Goal: Check status: Check status

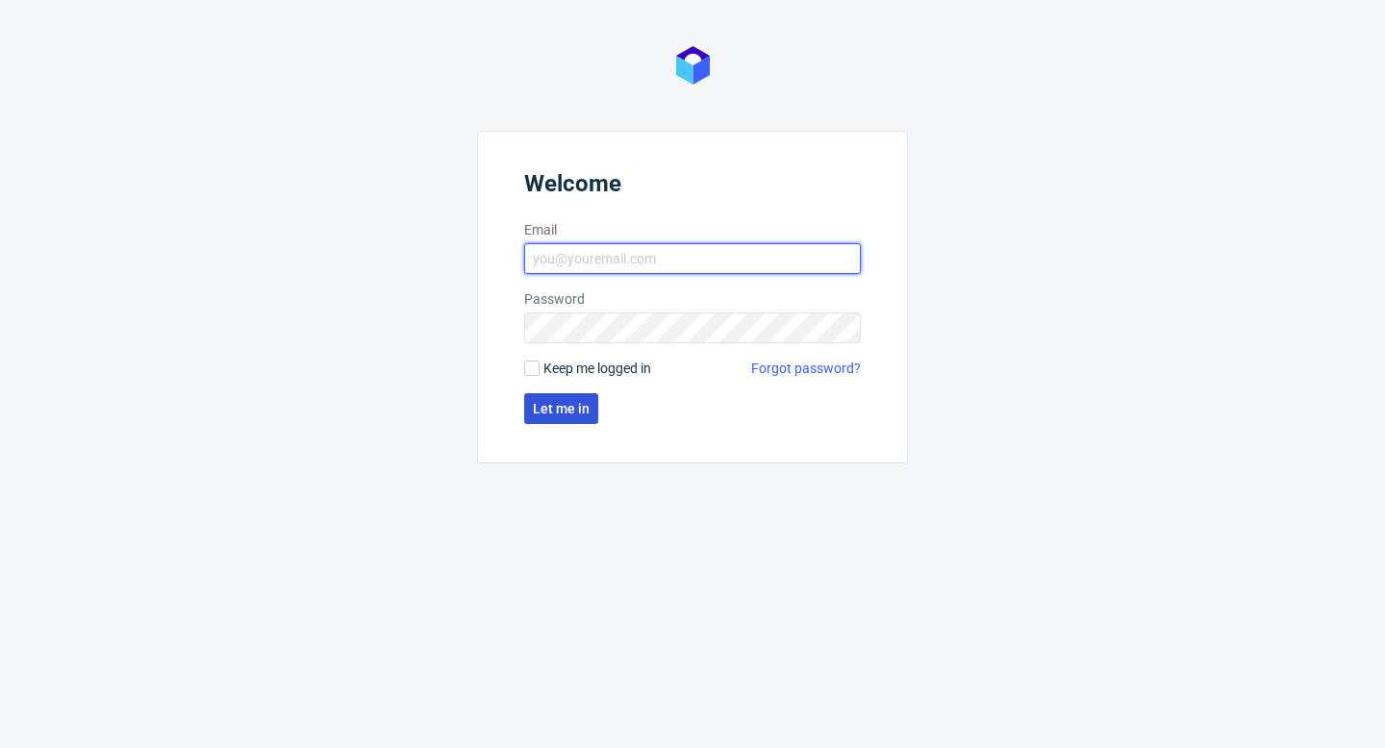
type input "[PERSON_NAME][EMAIL_ADDRESS][DOMAIN_NAME]"
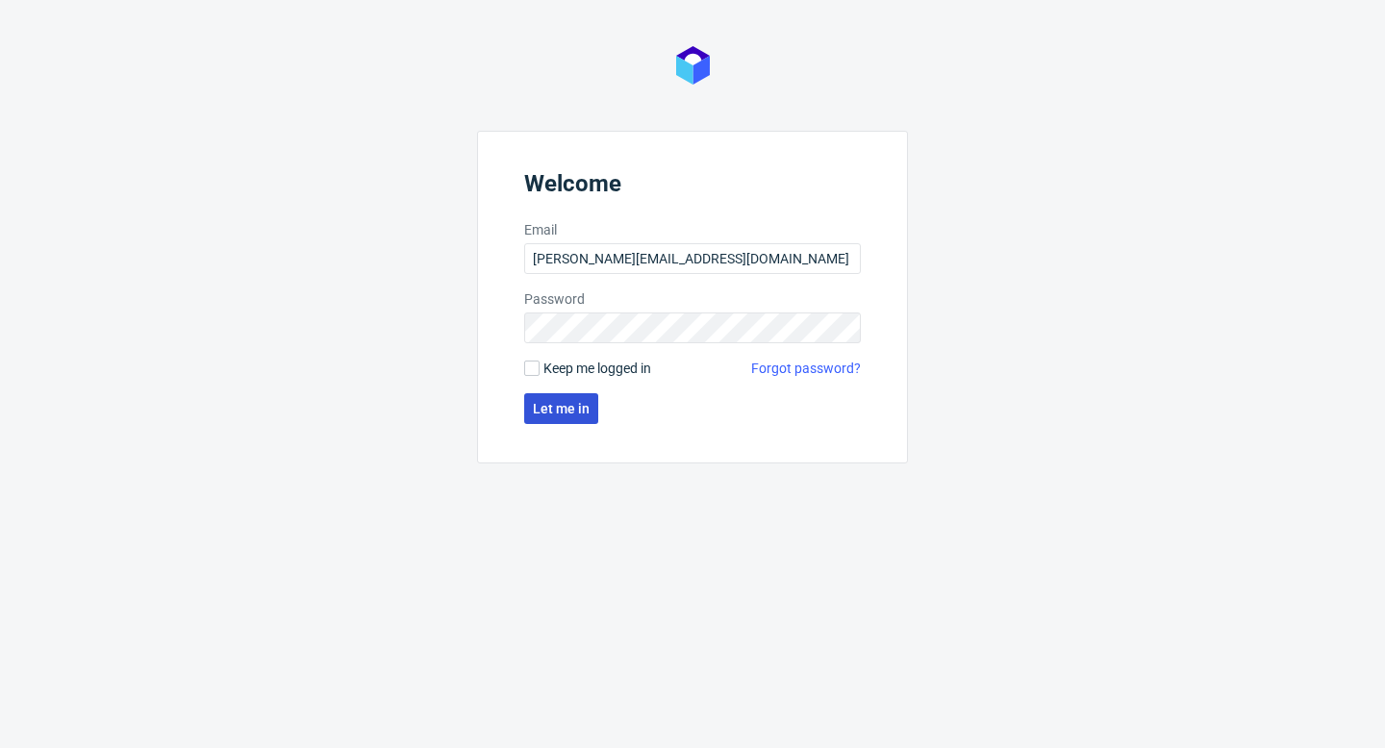
click at [547, 404] on span "Let me in" at bounding box center [561, 408] width 57 height 13
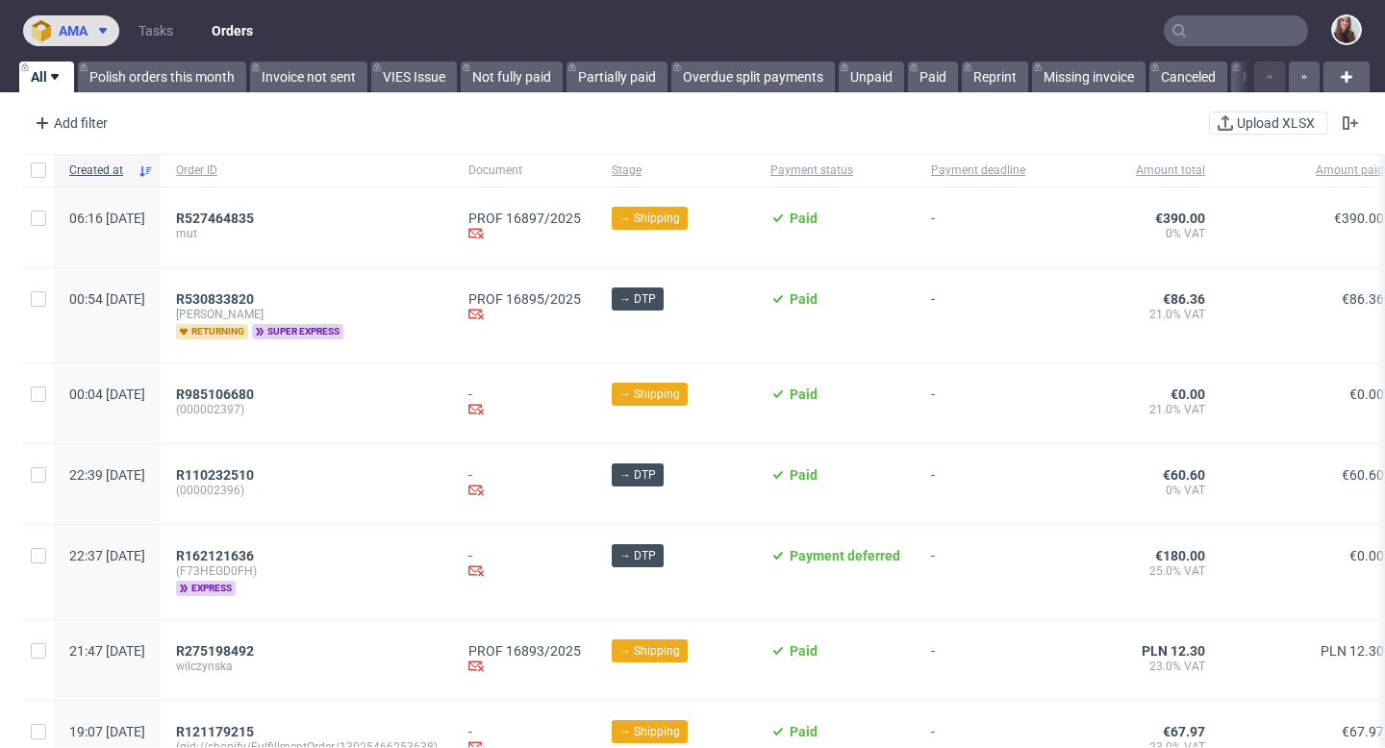
click at [111, 27] on icon at bounding box center [102, 30] width 15 height 15
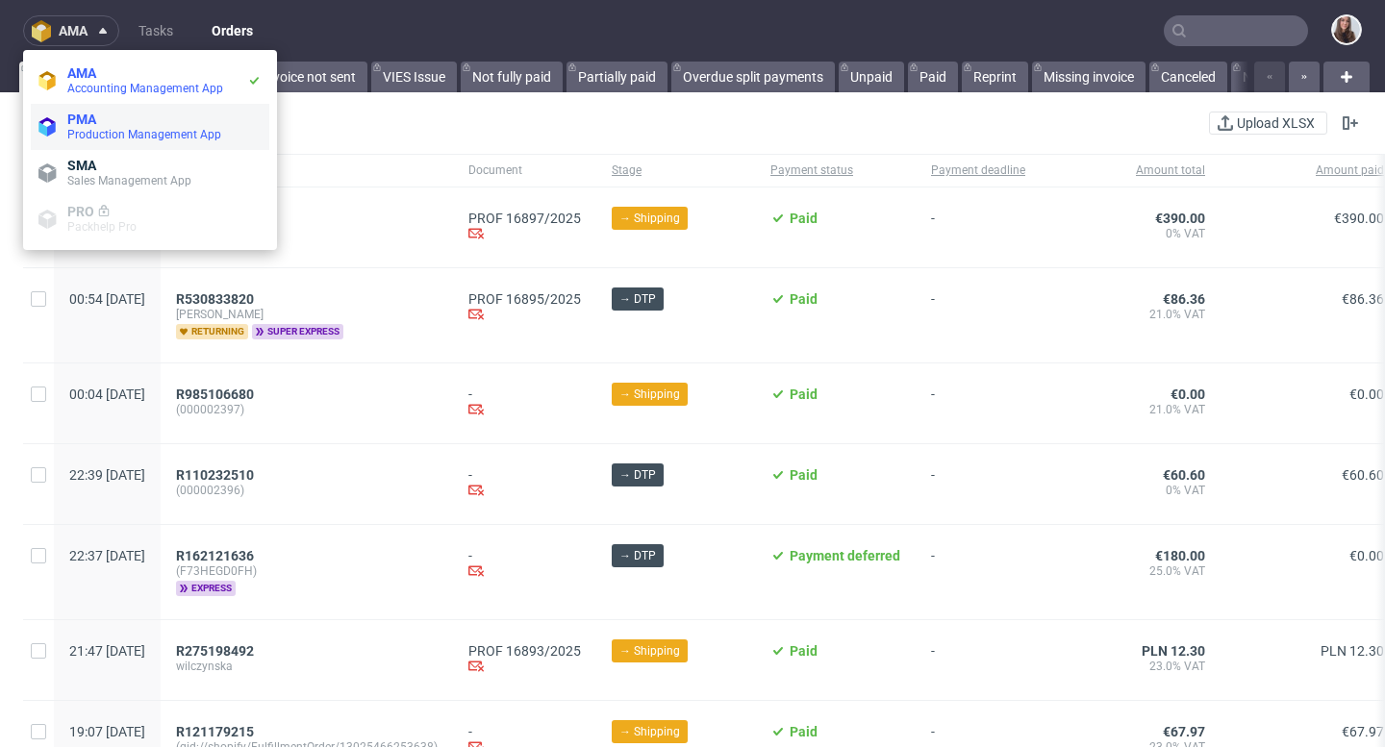
click at [112, 118] on span "PMA" at bounding box center [164, 119] width 194 height 15
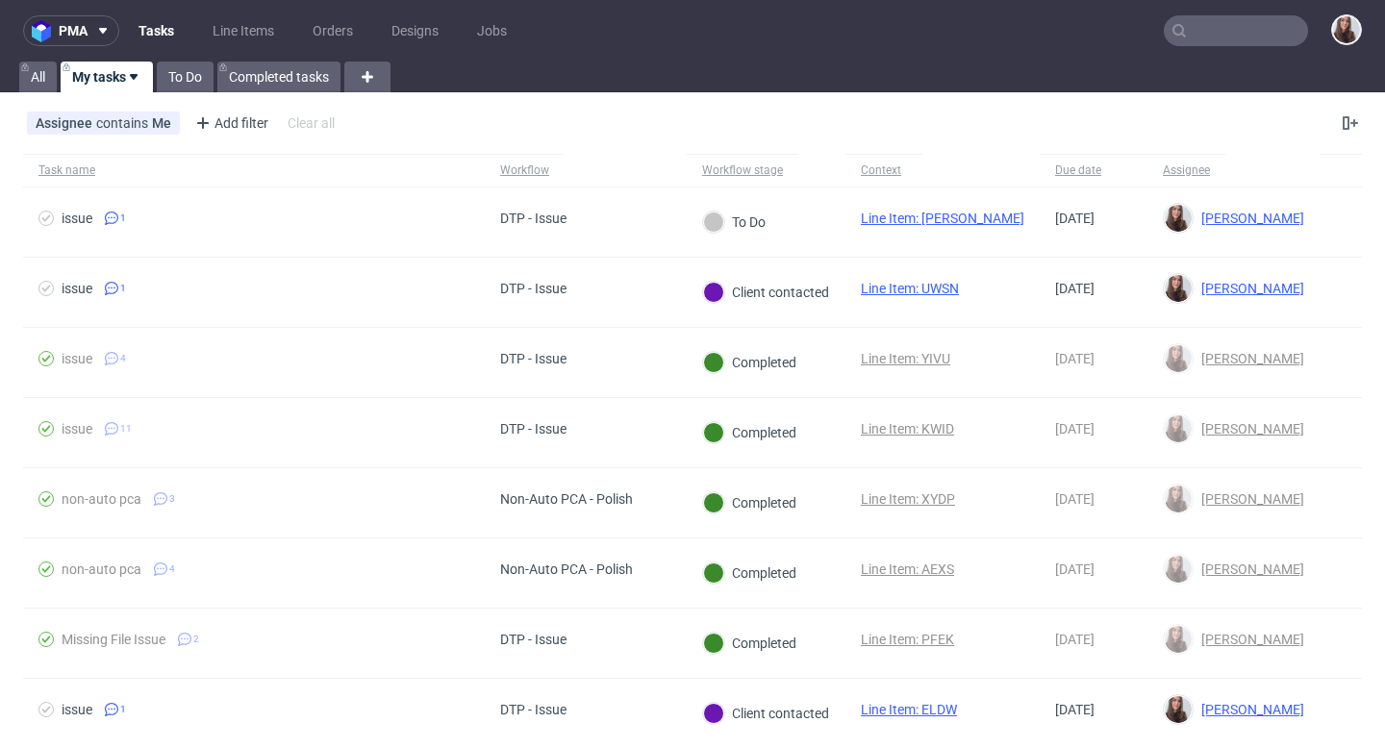
click at [1232, 33] on input "text" at bounding box center [1236, 30] width 144 height 31
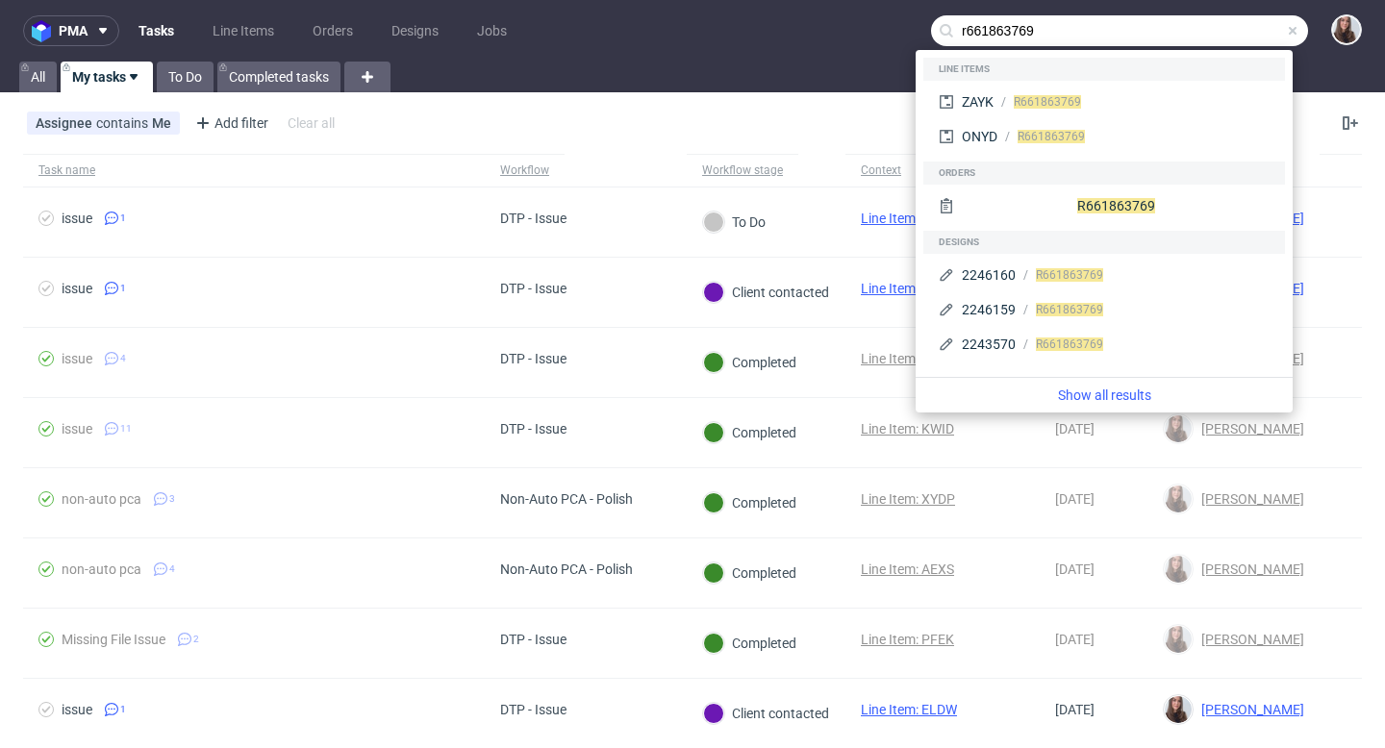
type input "r661863769"
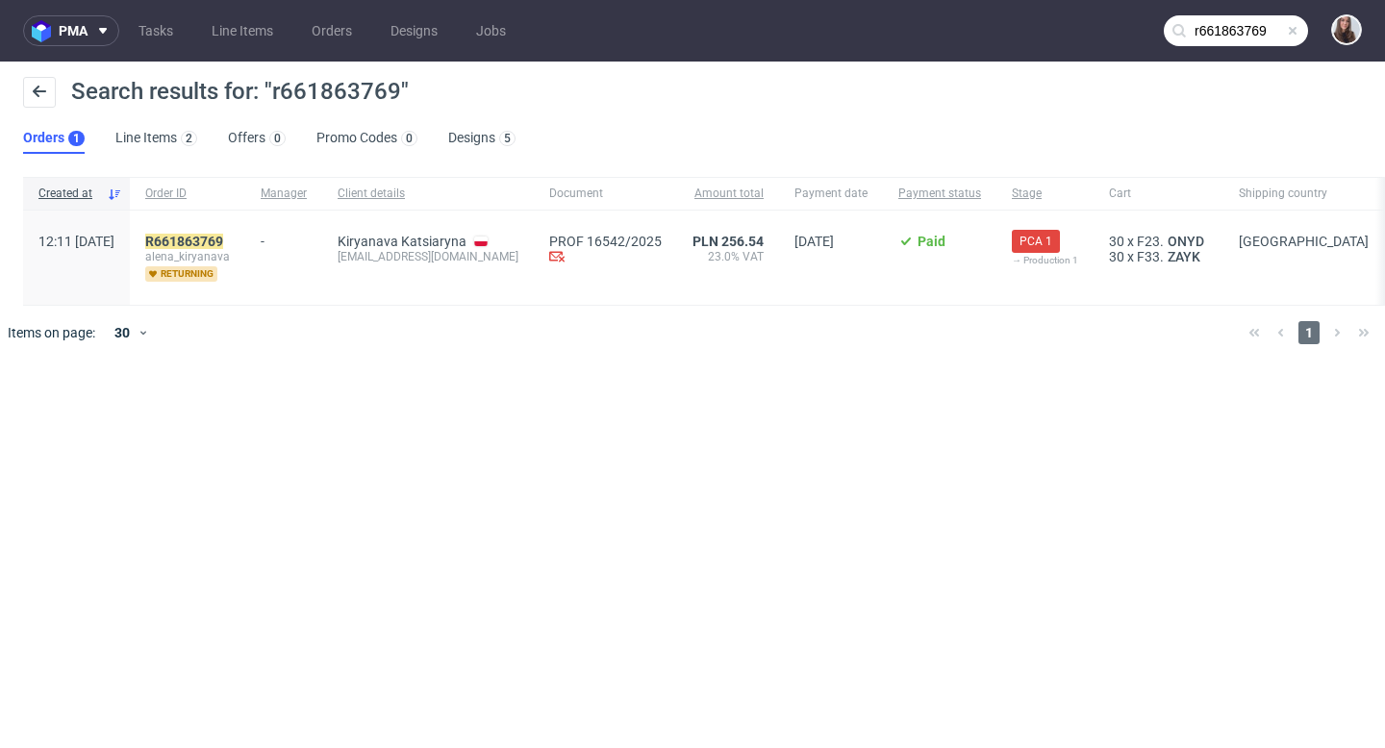
click at [379, 278] on div "Kiryanava Katsiaryna katekiryanova16@gmail.com" at bounding box center [428, 258] width 212 height 94
click at [307, 246] on div "-" at bounding box center [284, 237] width 46 height 23
click at [221, 238] on mark "R661863769" at bounding box center [184, 241] width 78 height 15
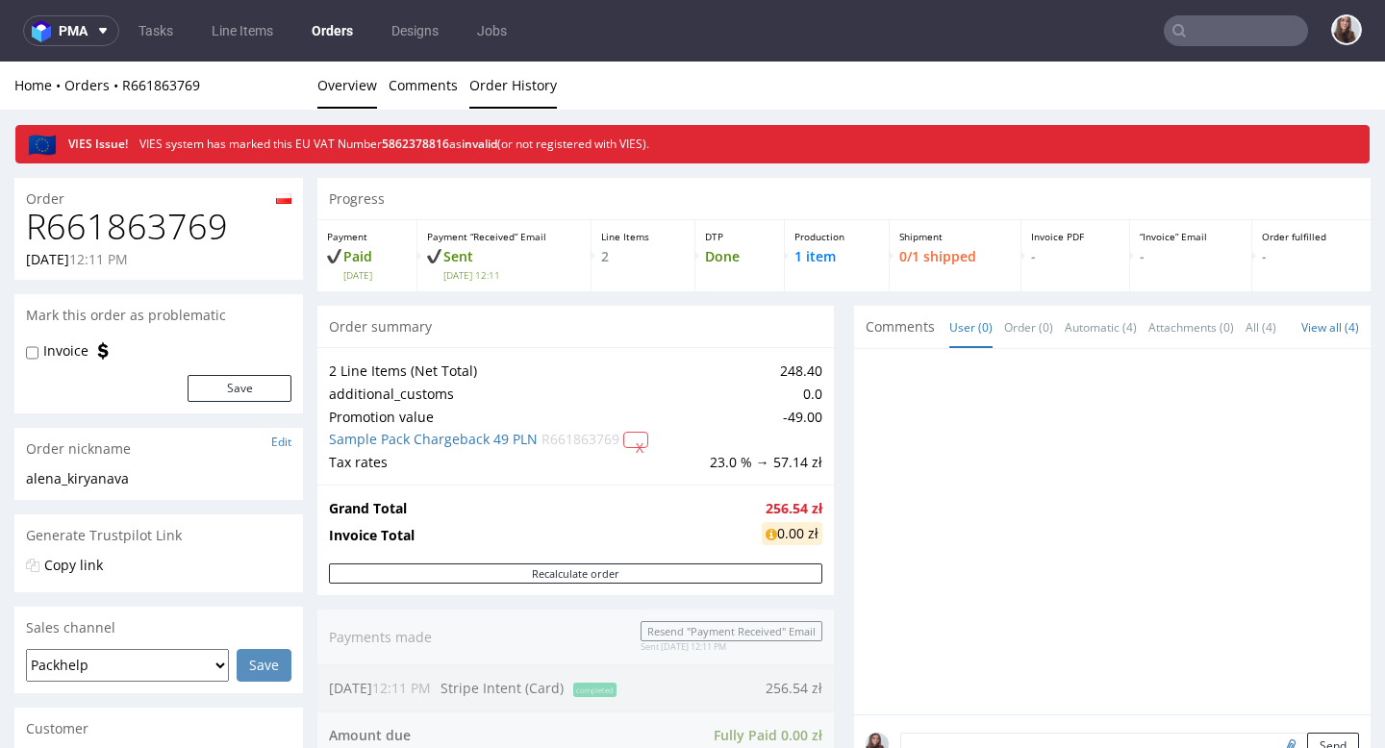
click at [527, 88] on link "Order History" at bounding box center [513, 85] width 88 height 47
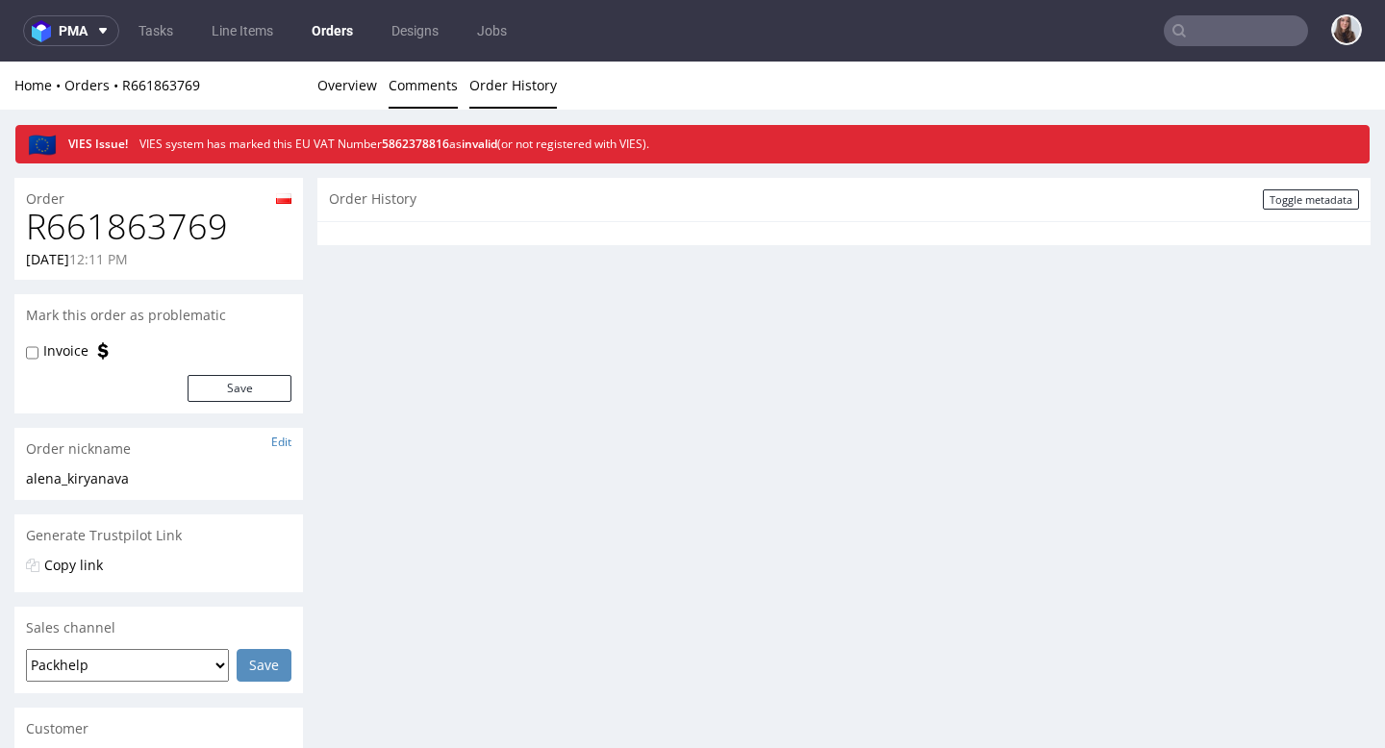
click at [420, 92] on link "Comments" at bounding box center [423, 85] width 69 height 47
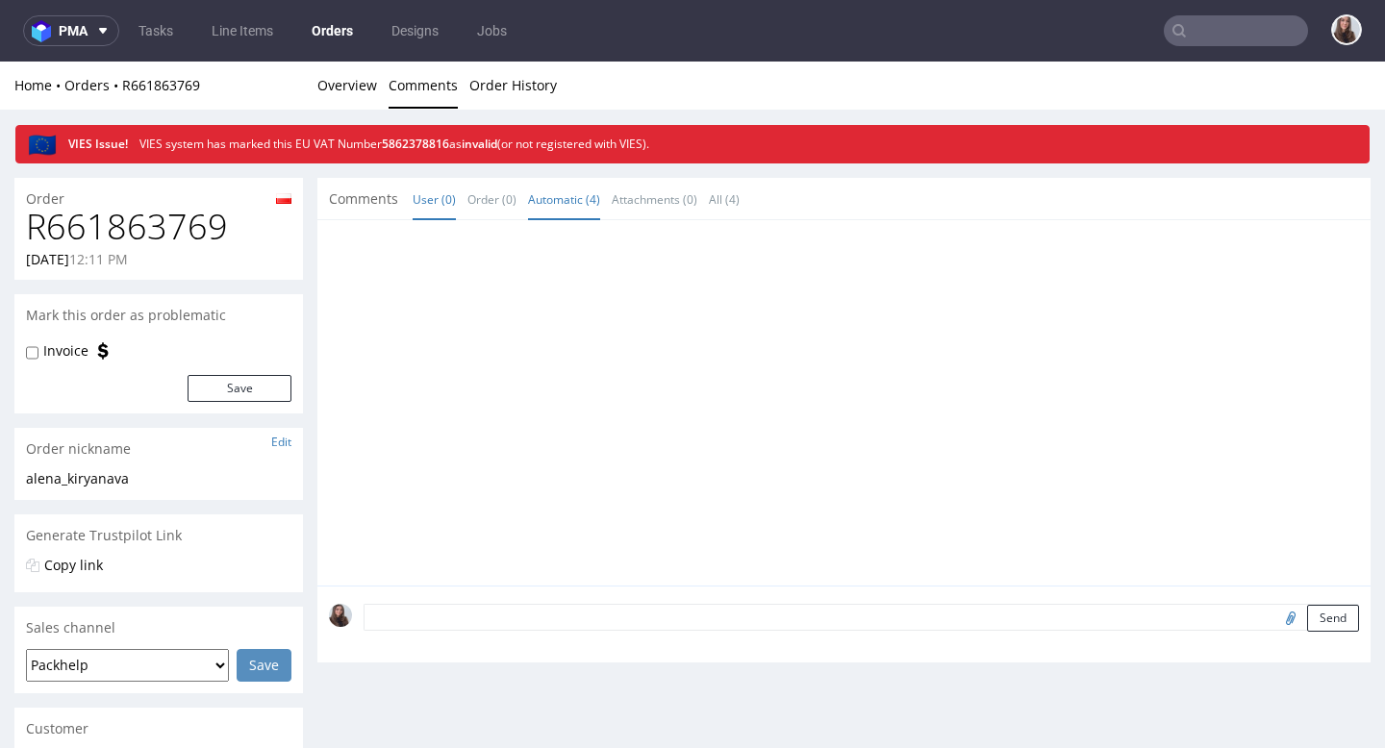
click at [567, 201] on link "Automatic (4)" at bounding box center [564, 199] width 72 height 41
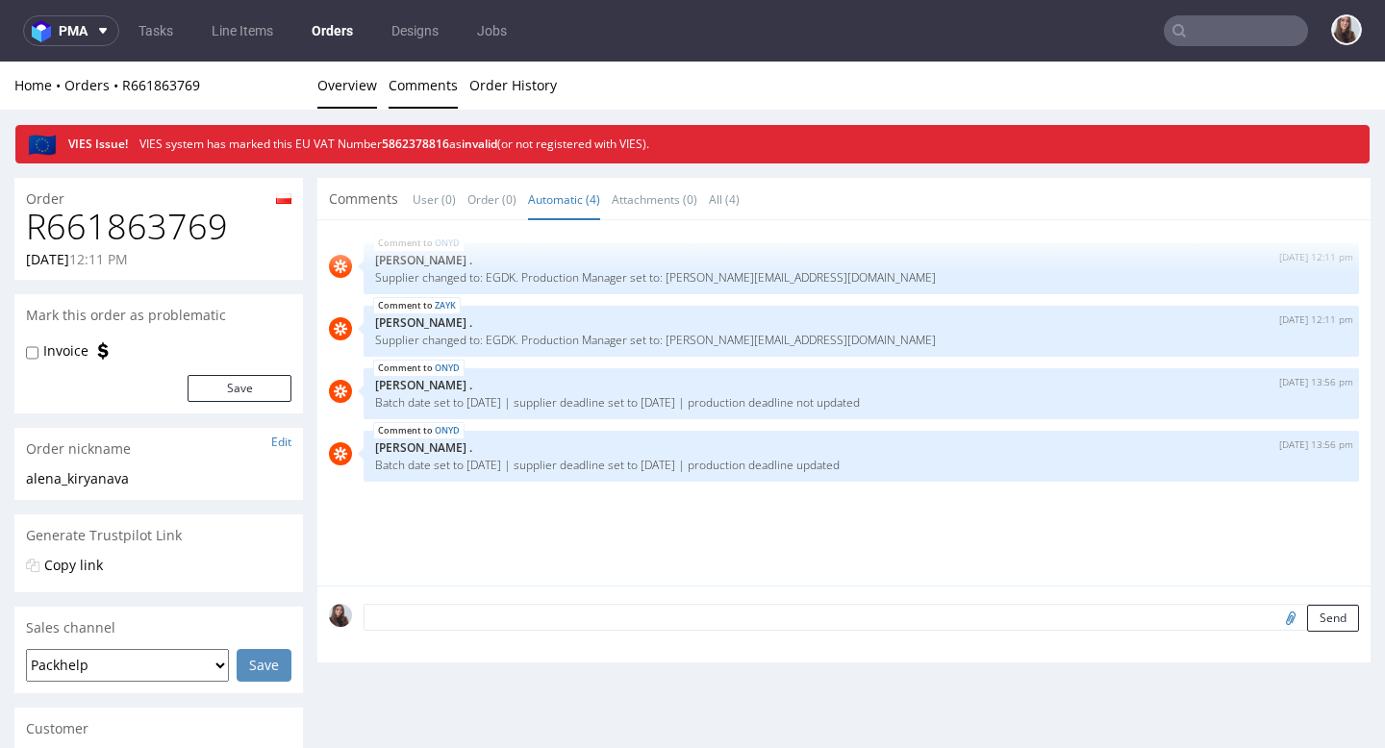
click at [354, 88] on link "Overview" at bounding box center [347, 85] width 60 height 47
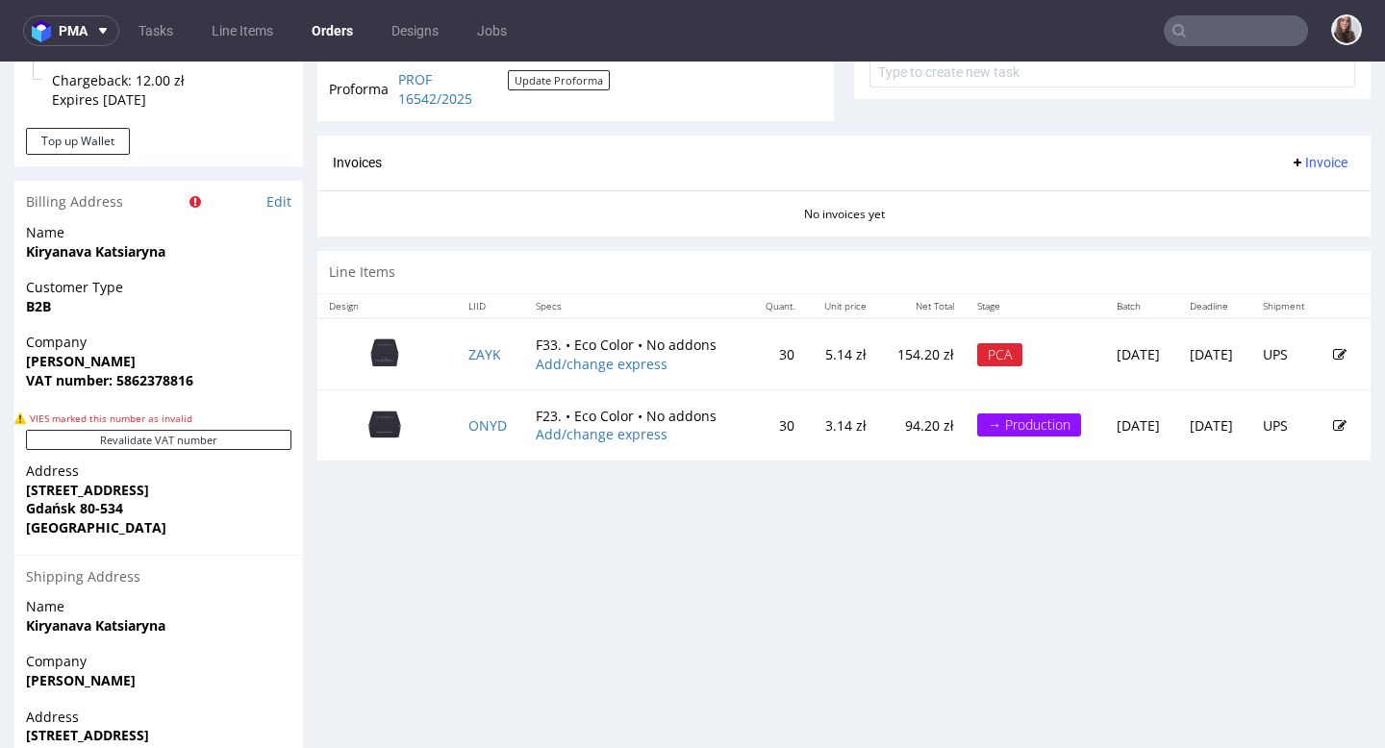
scroll to position [833, 0]
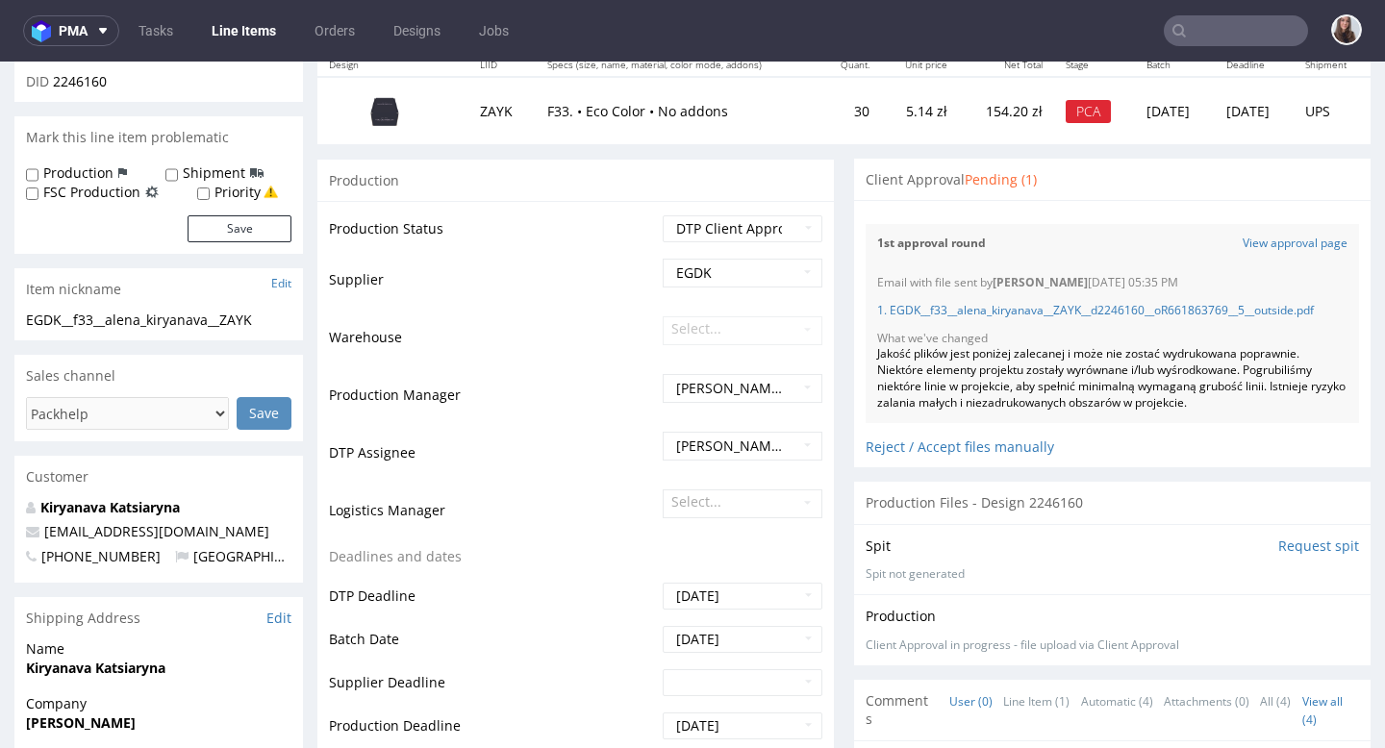
scroll to position [240, 0]
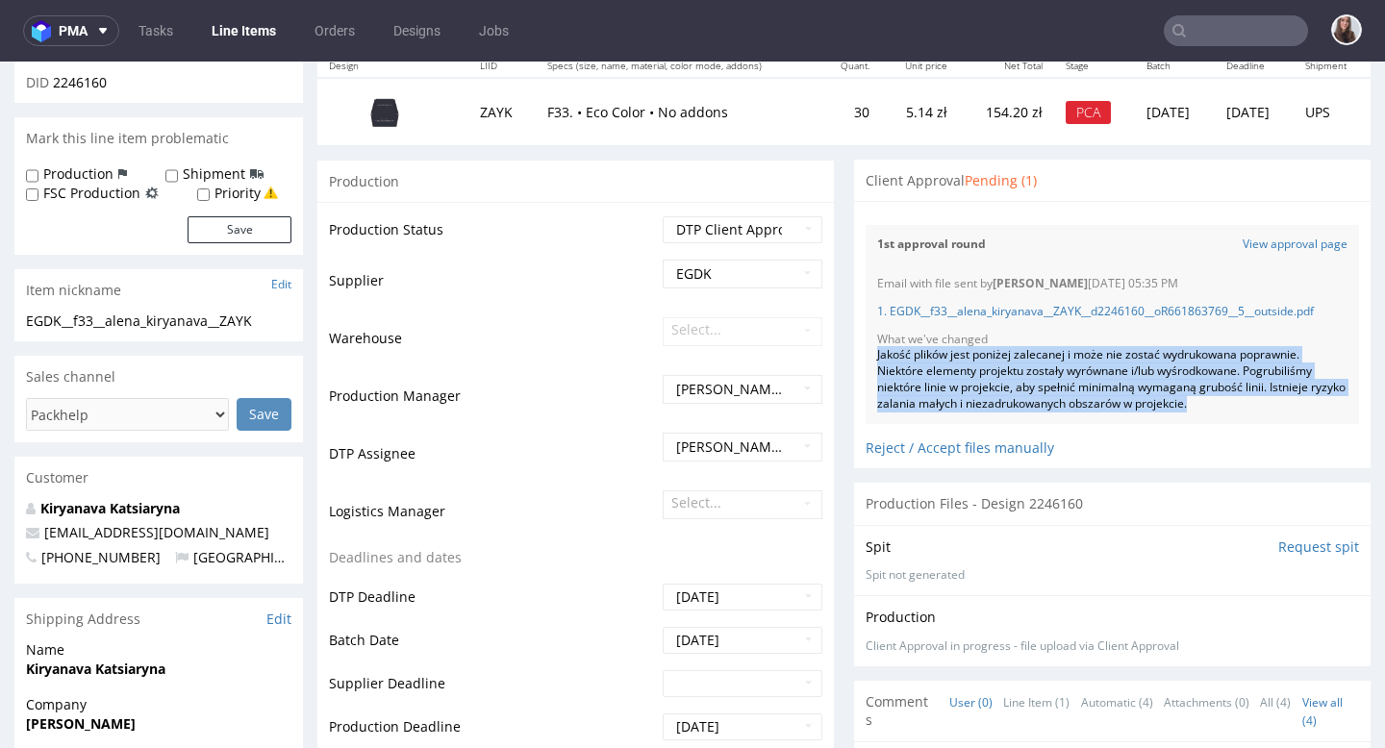
drag, startPoint x: 1235, startPoint y: 421, endPoint x: 862, endPoint y: 370, distance: 376.6
click at [865, 370] on div "Email with file sent by Jan Kocik 08.08.2025 05:35 PM 1. EGDK__f33__alena_kirya…" at bounding box center [1111, 344] width 493 height 160
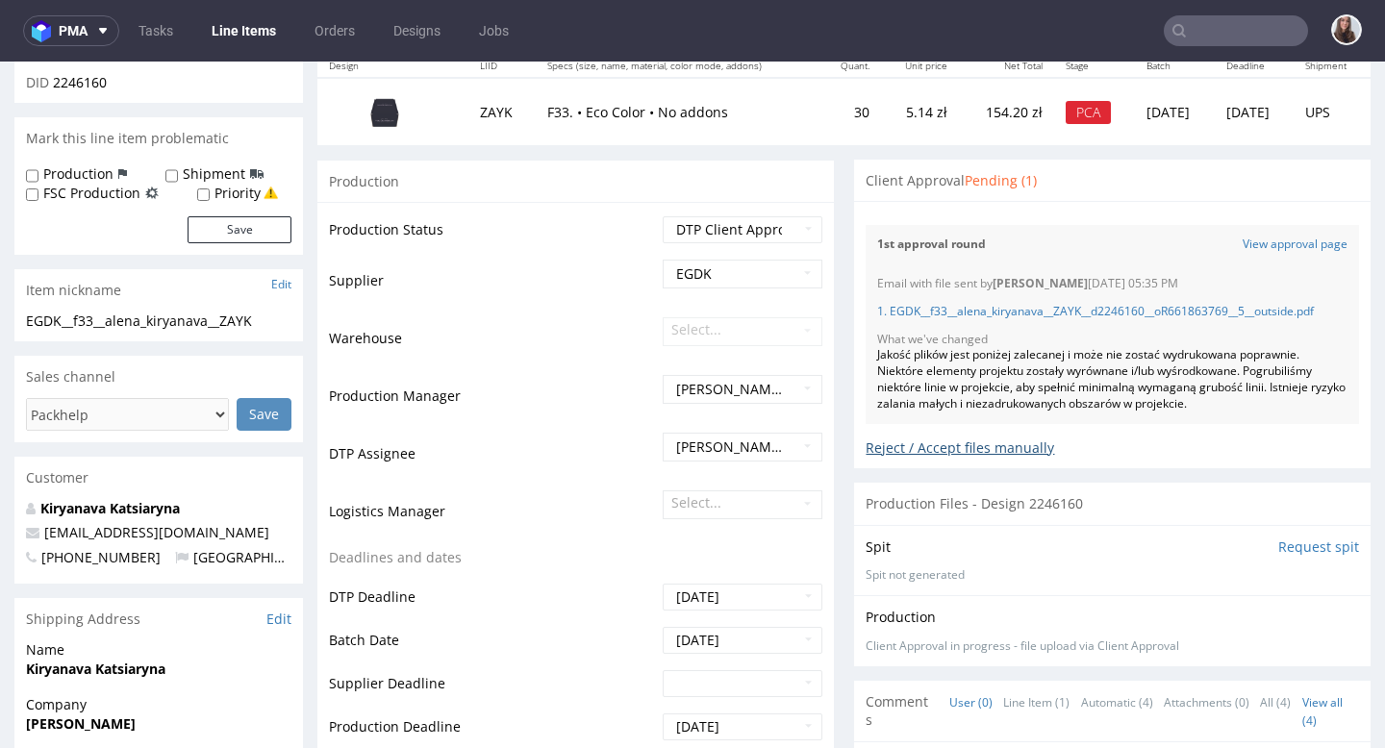
click at [976, 458] on div "Reject / Accept files manually" at bounding box center [1111, 441] width 493 height 34
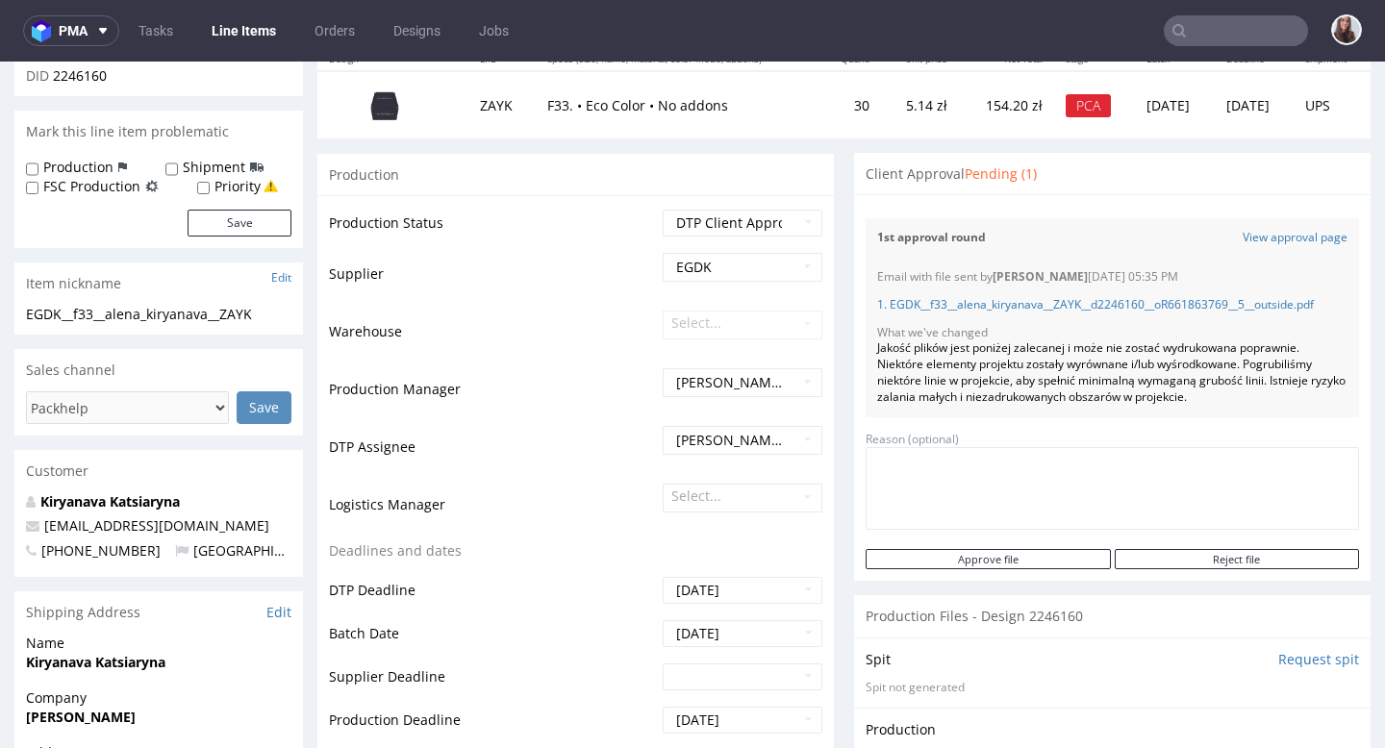
scroll to position [245, 0]
click at [1276, 240] on link "View approval page" at bounding box center [1294, 240] width 105 height 16
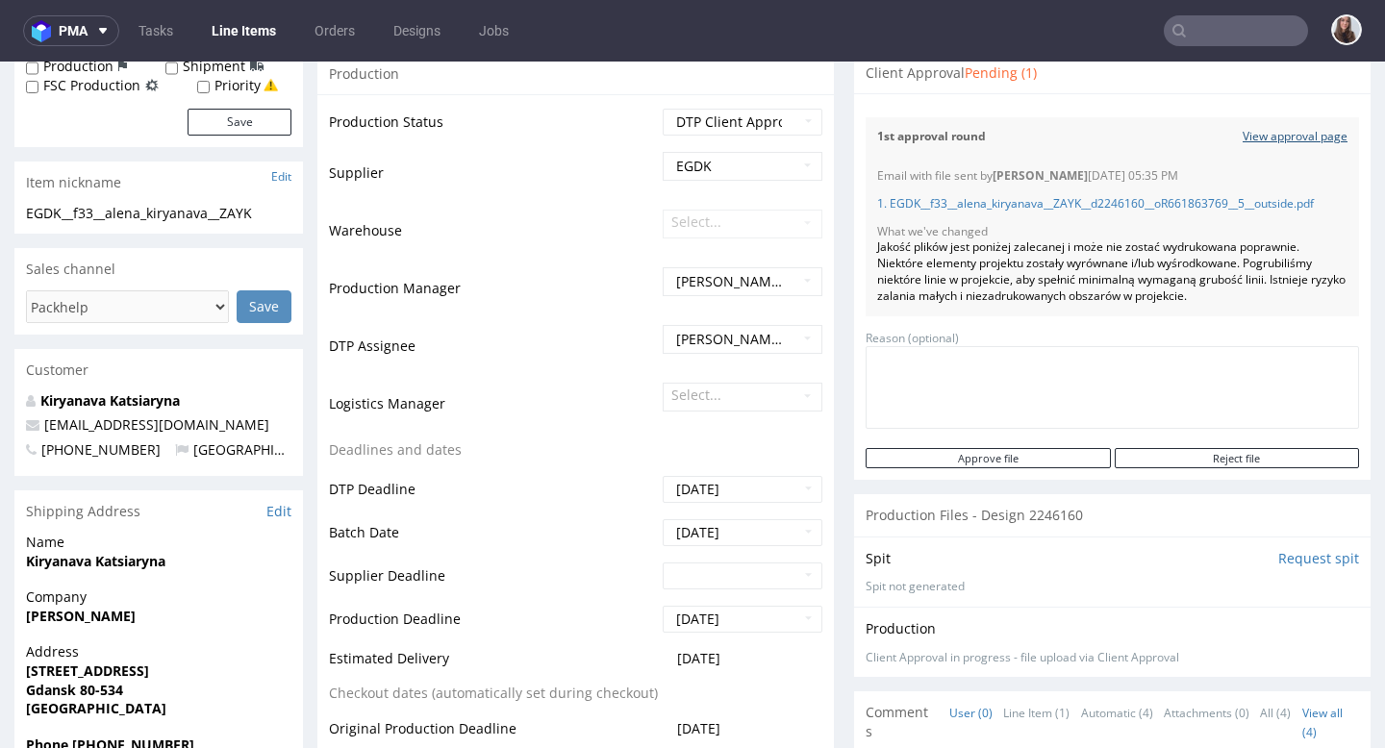
scroll to position [350, 0]
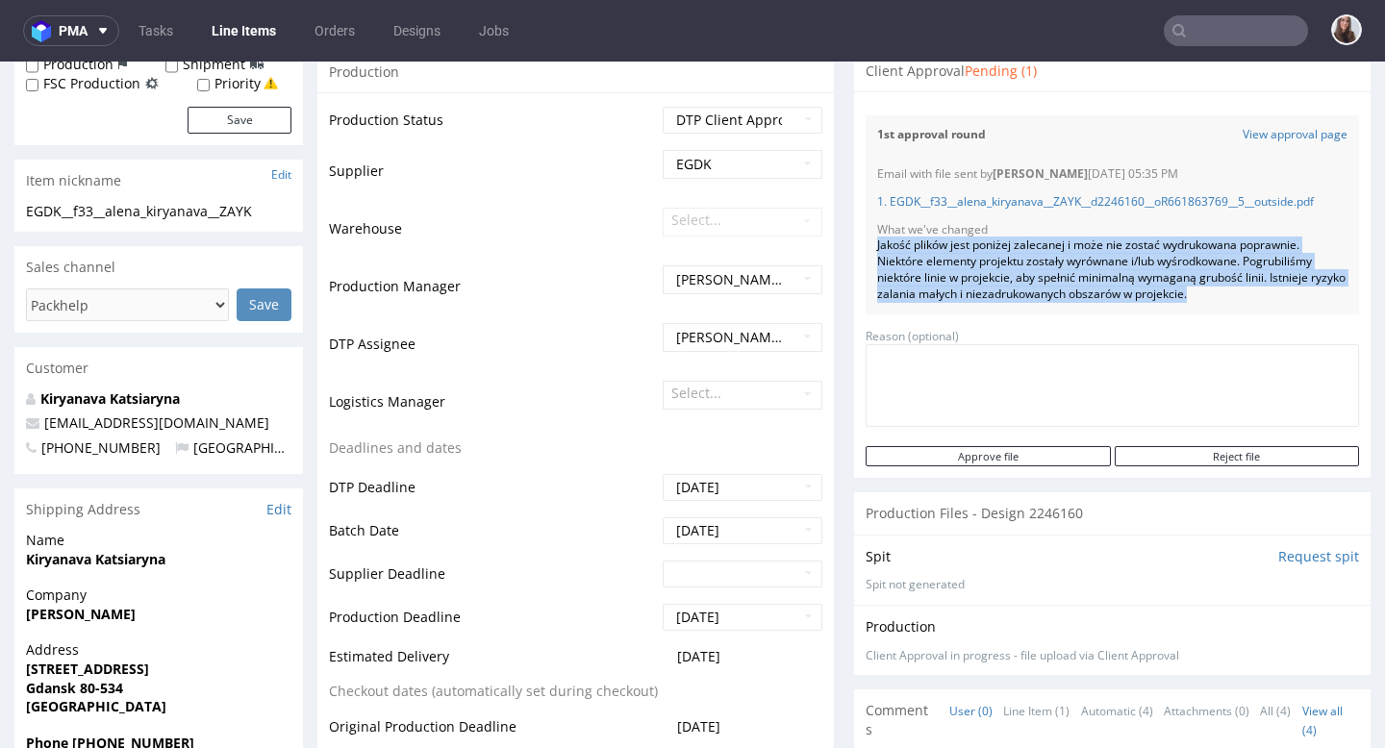
drag, startPoint x: 868, startPoint y: 261, endPoint x: 1236, endPoint y: 304, distance: 369.9
click at [1236, 304] on div "Email with file sent by Jan Kocik 08.08.2025 05:35 PM 1. EGDK__f33__alena_kirya…" at bounding box center [1111, 235] width 493 height 160
copy div "Jakość plików jest poniżej zalecanej i może nie zostać wydrukowana poprawnie. N…"
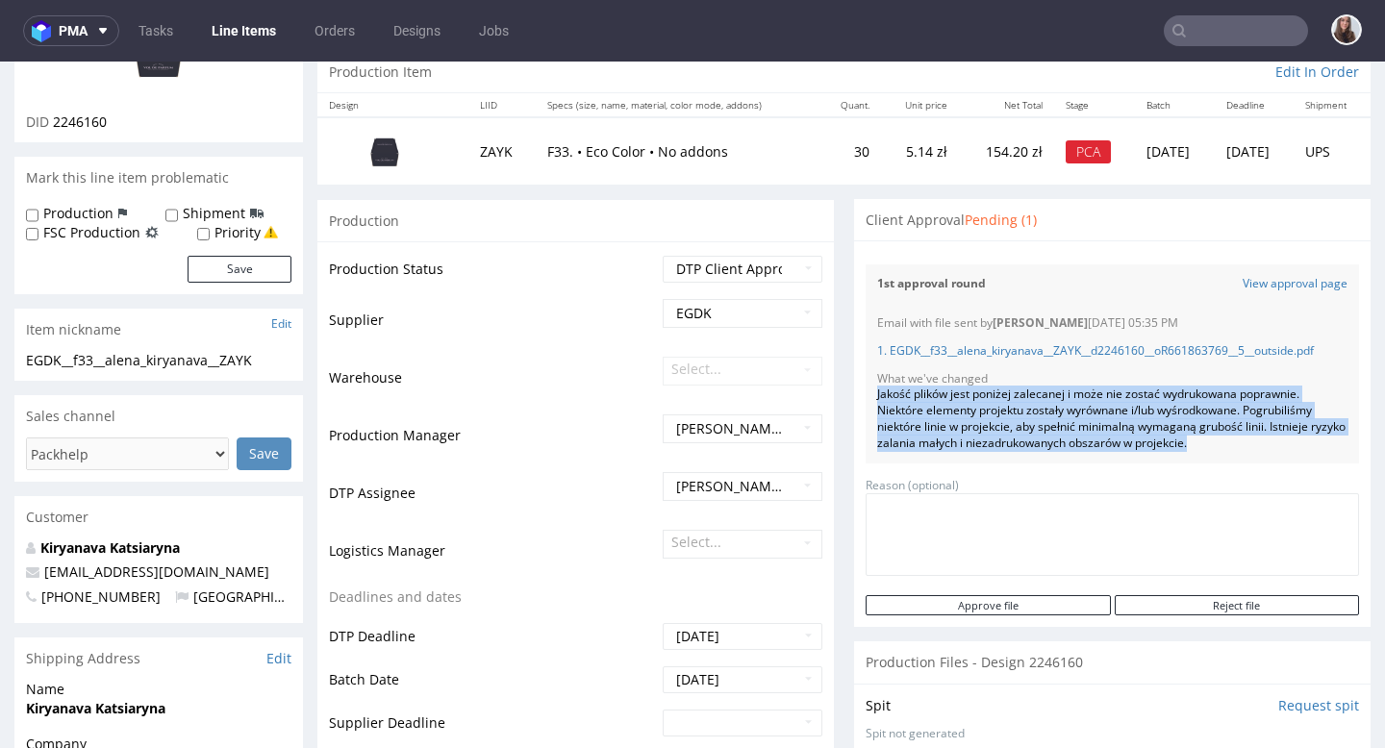
scroll to position [0, 0]
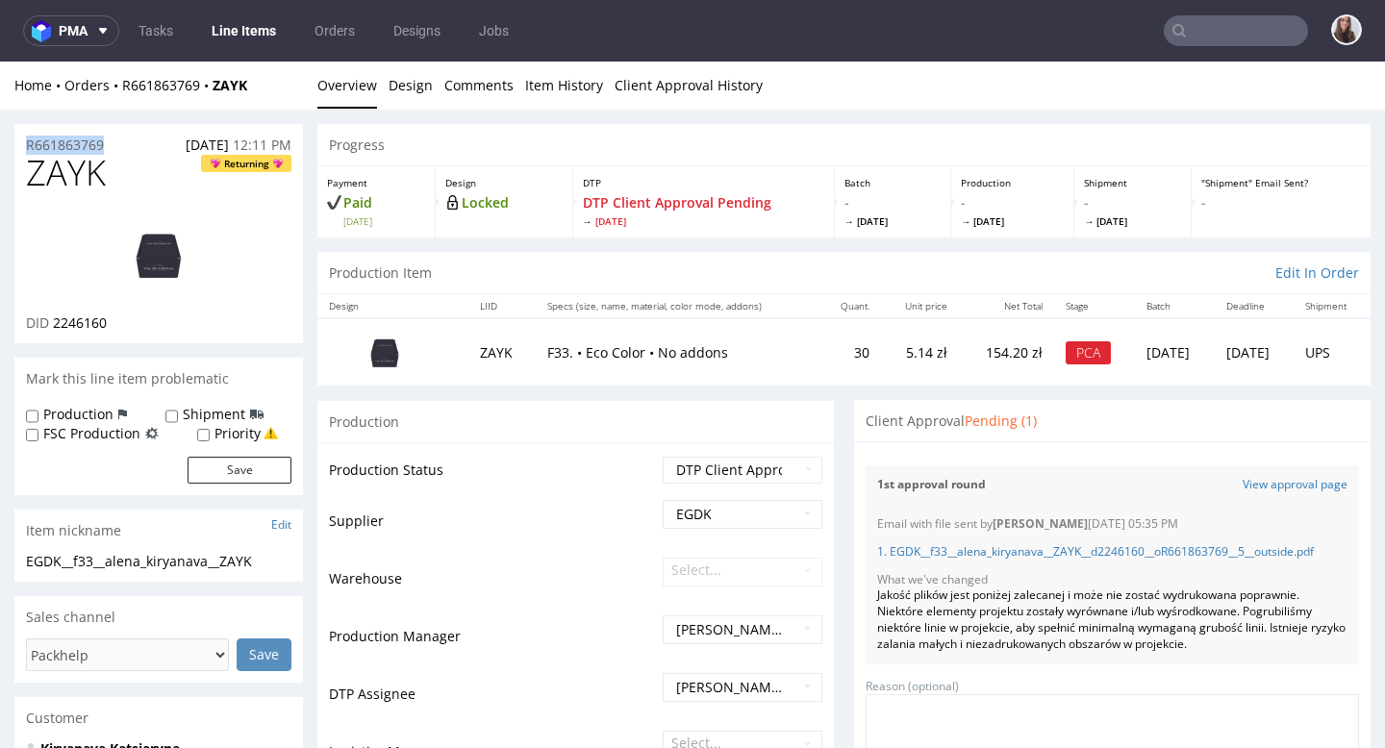
drag, startPoint x: 118, startPoint y: 143, endPoint x: 24, endPoint y: 141, distance: 94.3
click at [24, 141] on div "R661863769 05.08.2025 12:11 PM" at bounding box center [158, 139] width 288 height 31
copy p "R661863769"
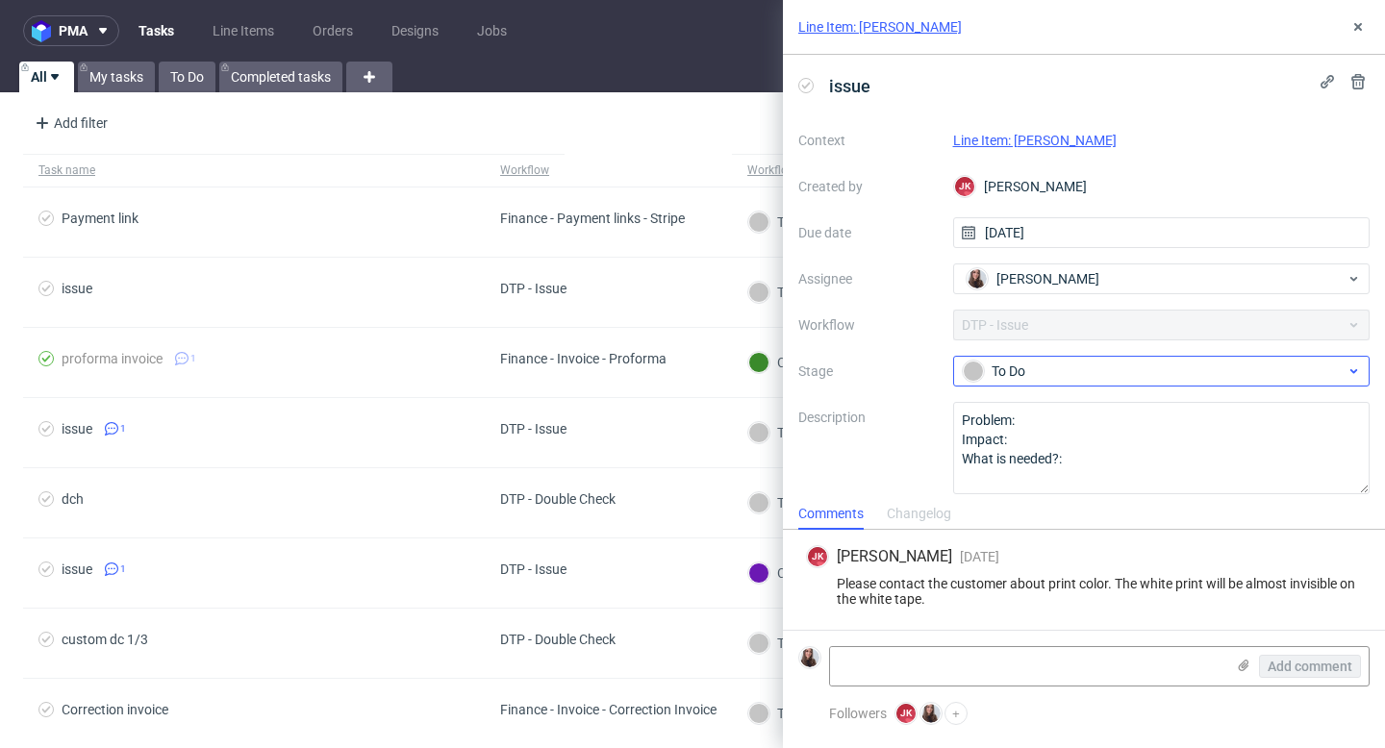
scroll to position [12, 0]
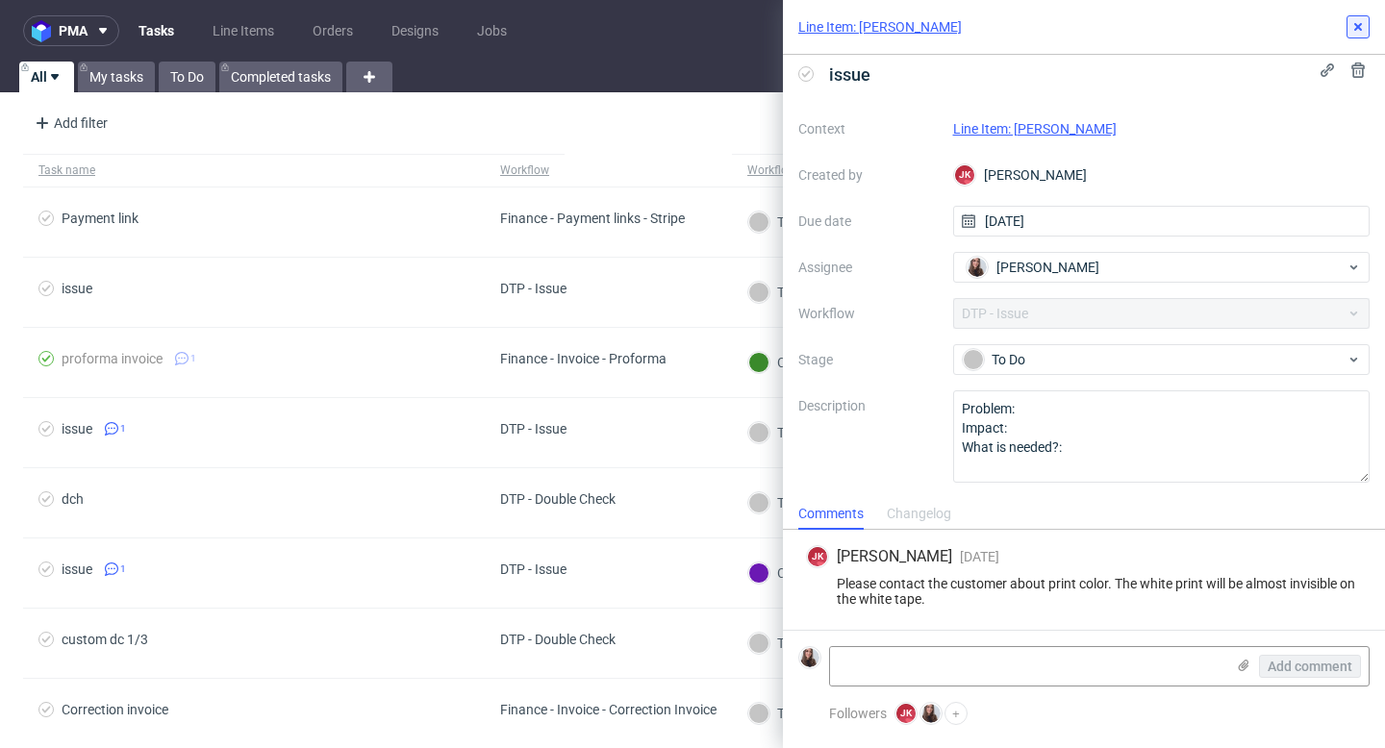
click at [1360, 28] on use at bounding box center [1358, 27] width 8 height 8
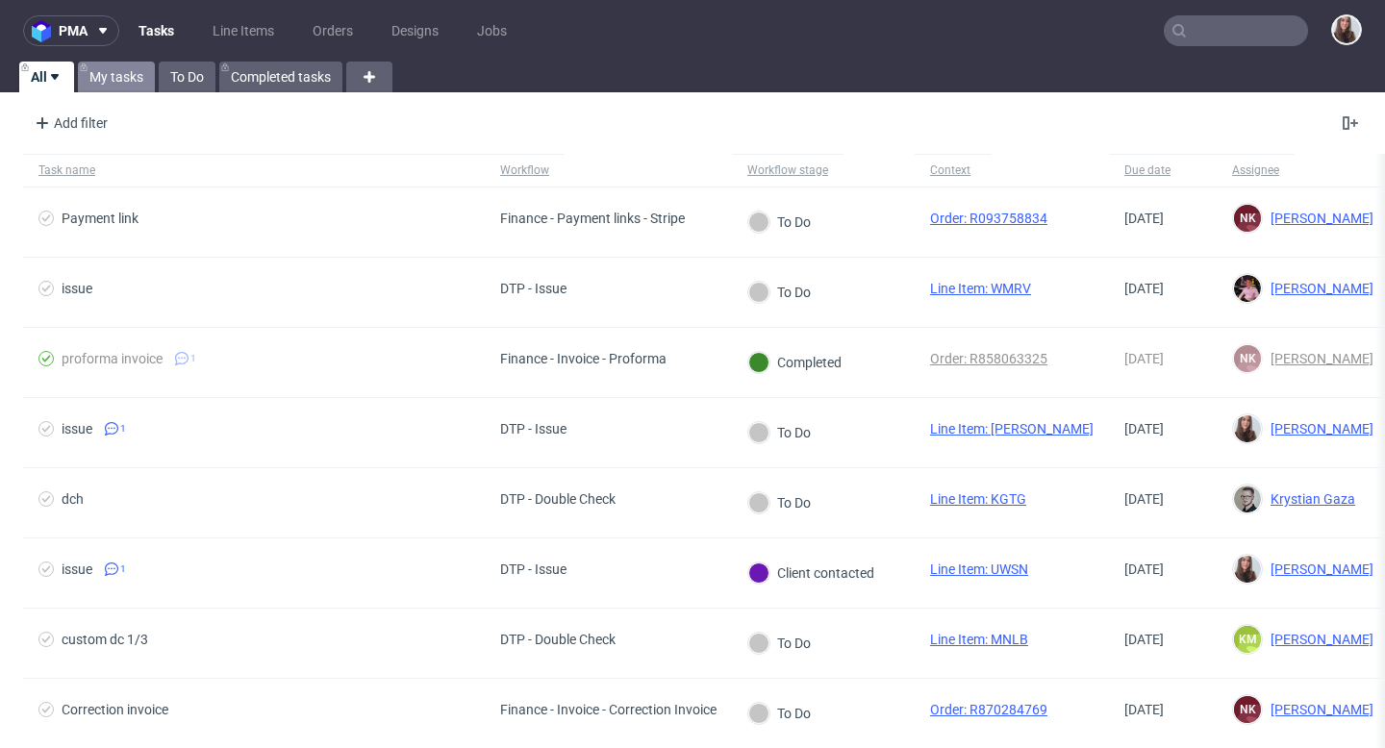
click at [115, 72] on link "My tasks" at bounding box center [116, 77] width 77 height 31
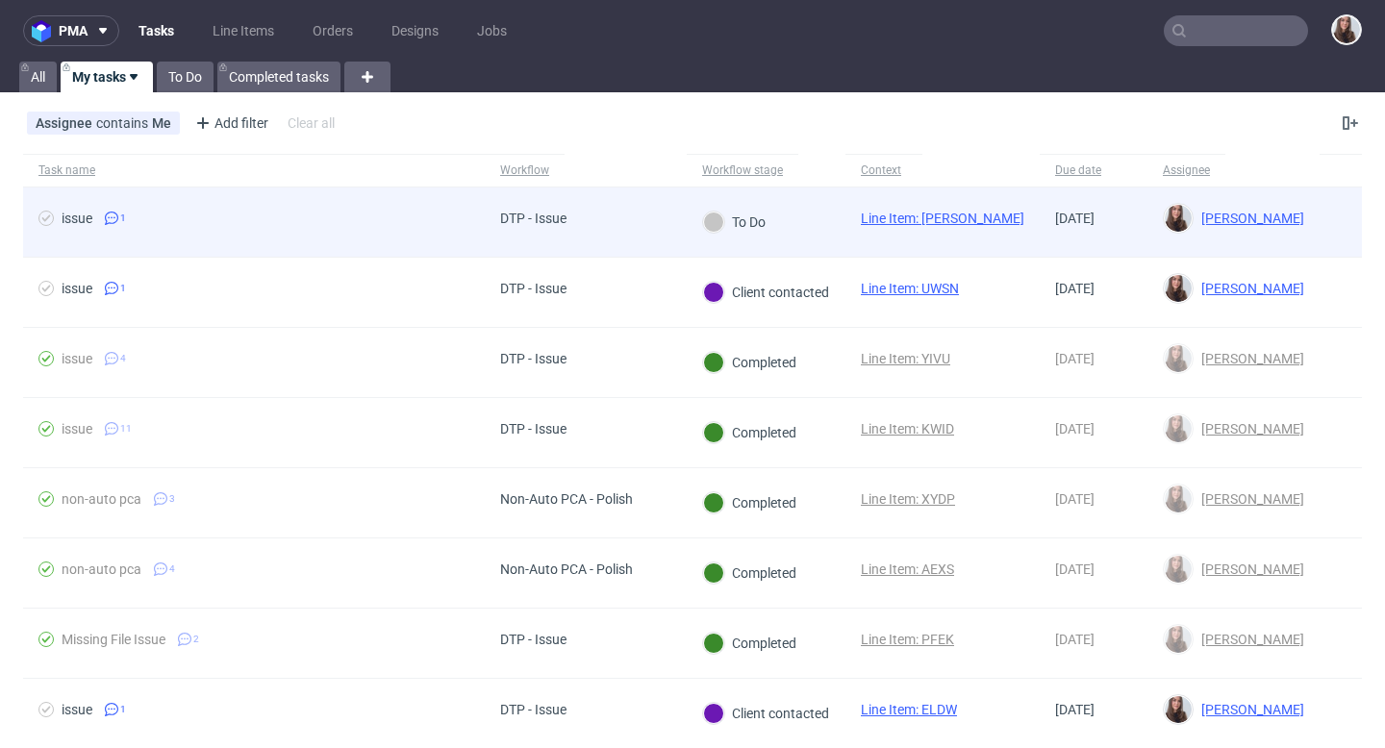
click at [396, 209] on div "issue 1" at bounding box center [254, 222] width 462 height 69
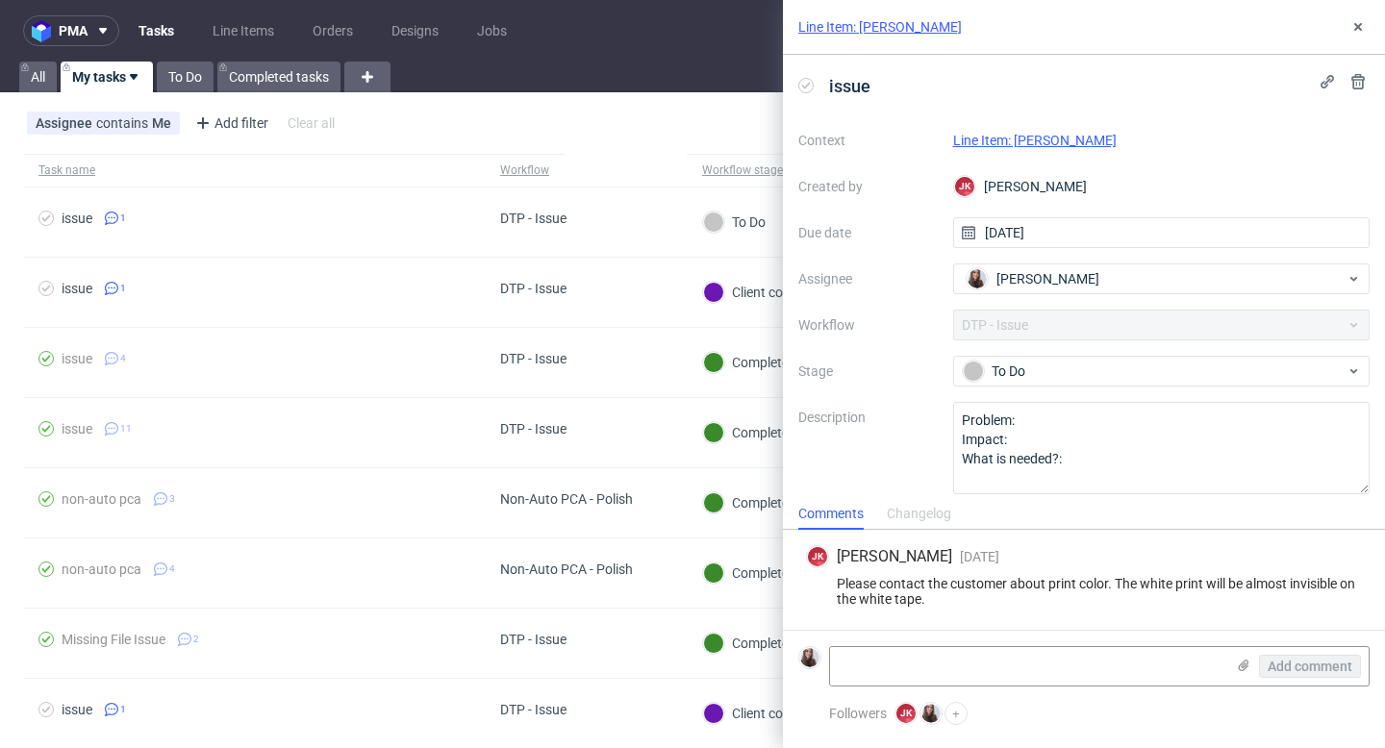
click at [1027, 140] on link "Line Item: [PERSON_NAME]" at bounding box center [1034, 140] width 163 height 15
click at [1003, 145] on link "Line Item: [PERSON_NAME]" at bounding box center [1034, 140] width 163 height 15
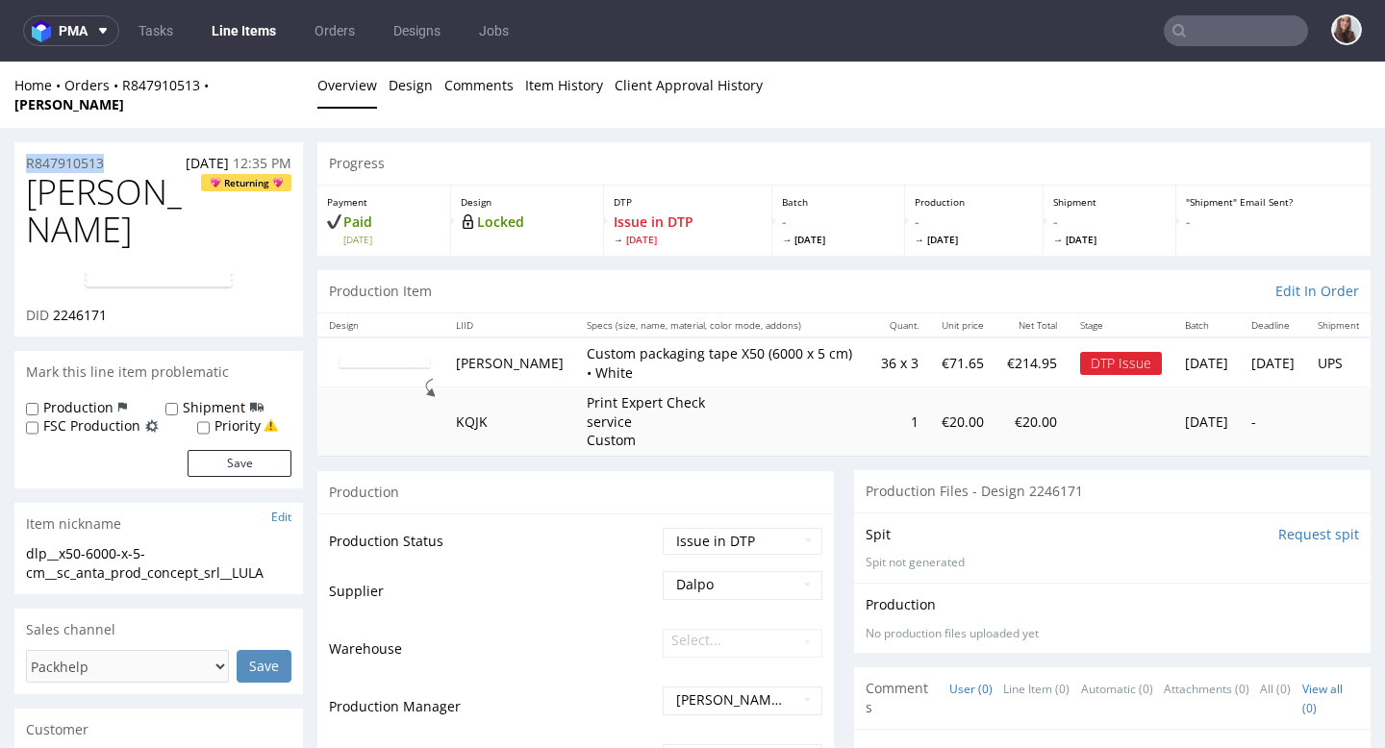
drag, startPoint x: 114, startPoint y: 142, endPoint x: 13, endPoint y: 144, distance: 101.0
click at [14, 144] on div "R847910513 05.08.2025 12:35 PM" at bounding box center [158, 157] width 288 height 31
copy p "R847910513"
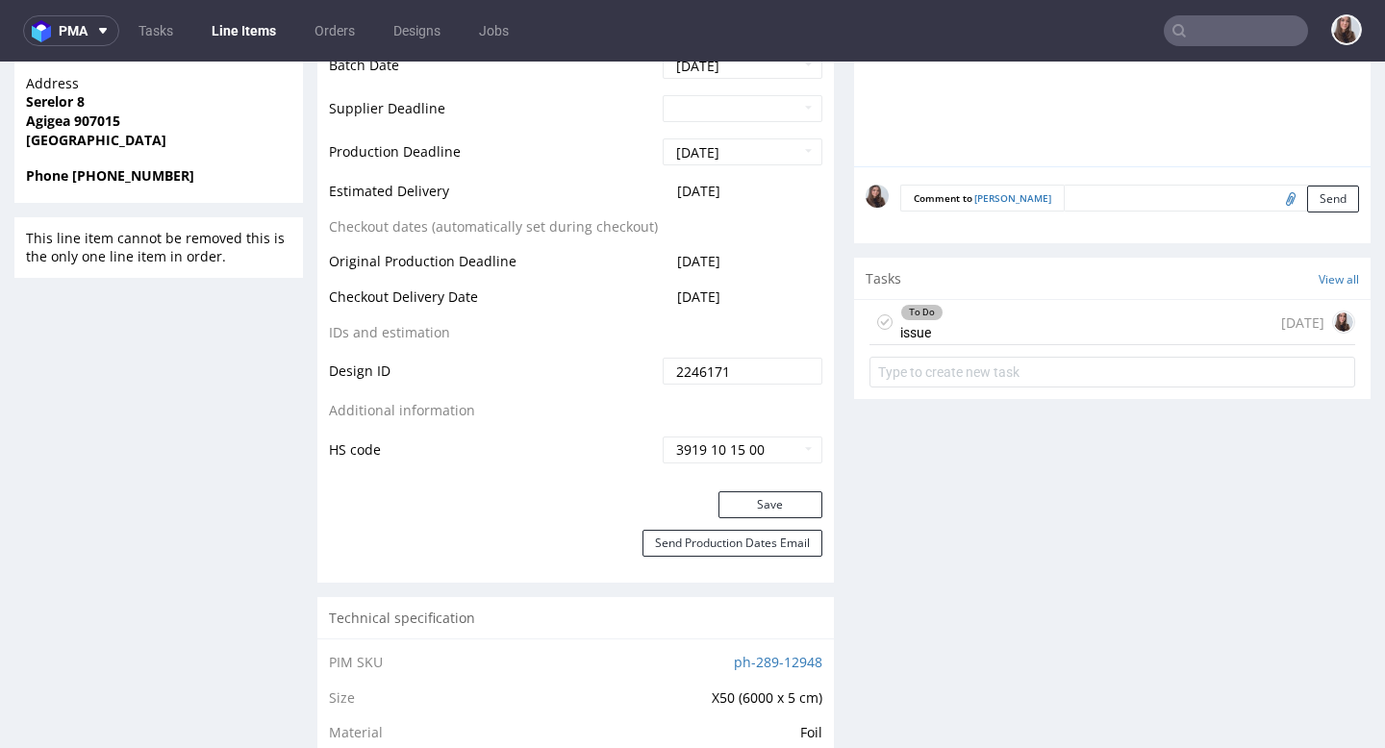
scroll to position [909, 0]
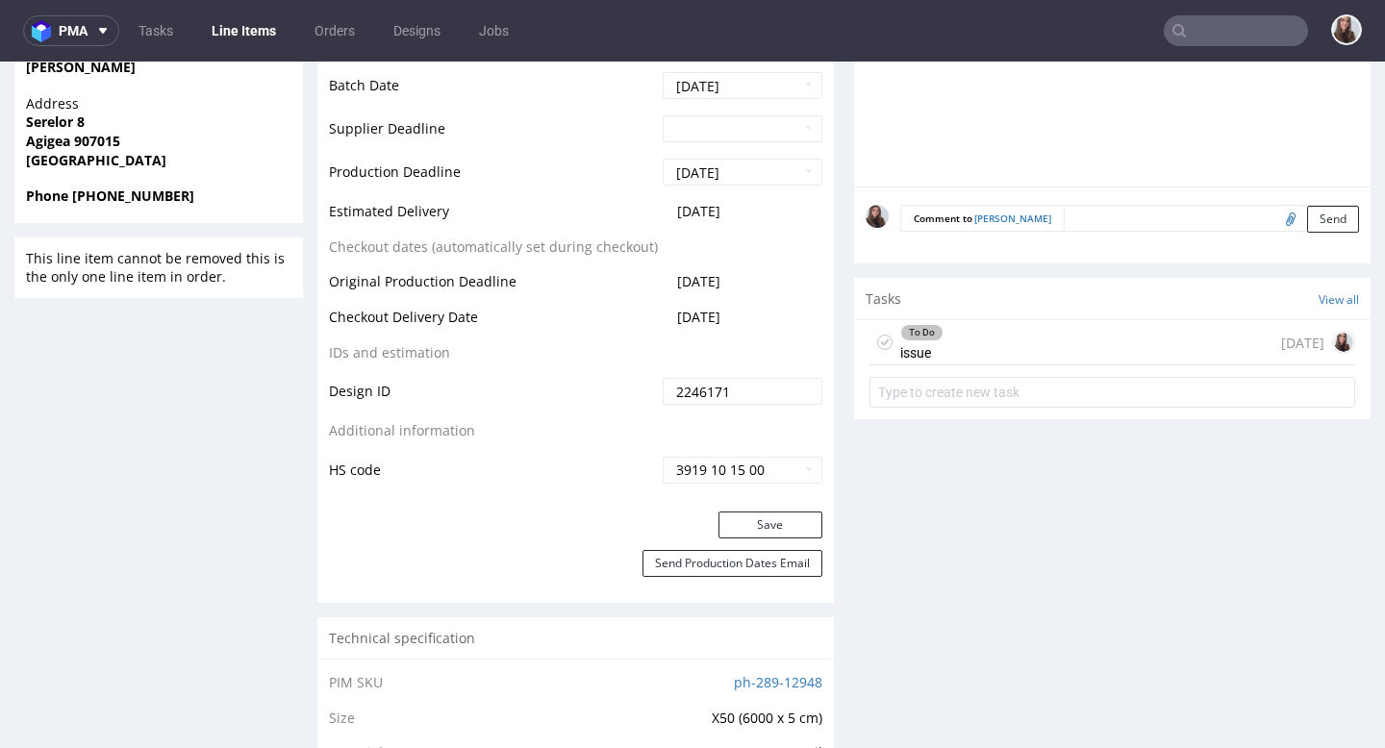
click at [1032, 320] on div "To Do issue 3 days ago" at bounding box center [1112, 342] width 486 height 45
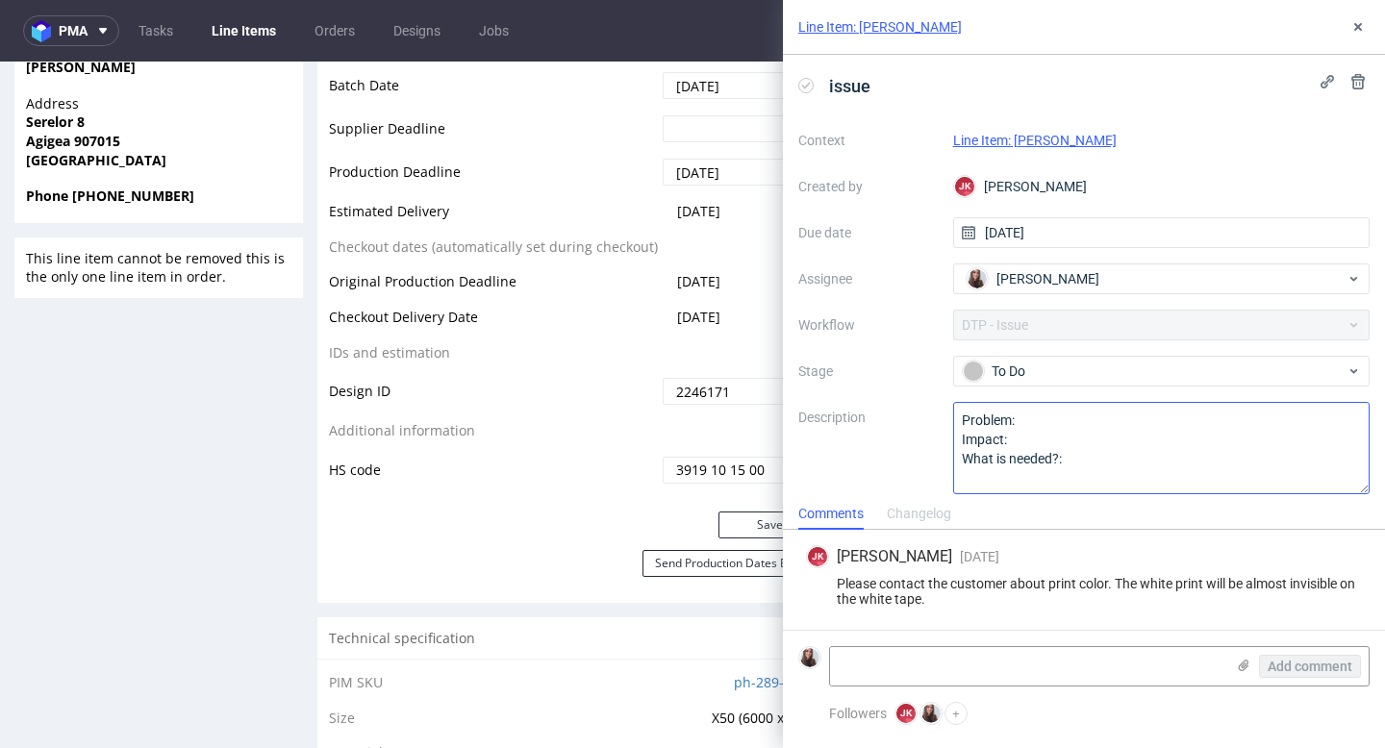
scroll to position [12, 0]
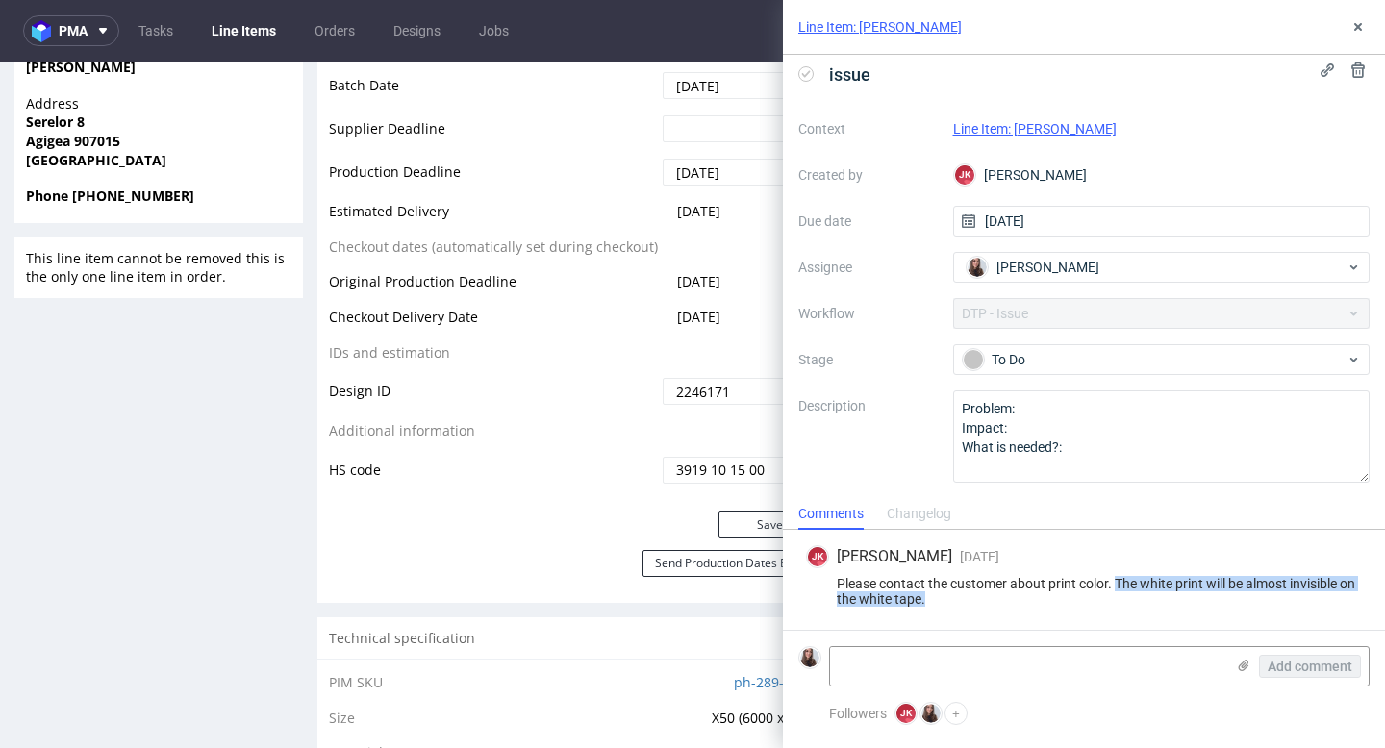
drag, startPoint x: 1055, startPoint y: 595, endPoint x: 1116, endPoint y: 579, distance: 63.7
click at [1116, 579] on div "Please contact the customer about print color. The white print will be almost i…" at bounding box center [1084, 591] width 556 height 31
copy div "The white print will be almost invisible on the white tape."
click at [890, 662] on textarea at bounding box center [1027, 666] width 394 height 38
paste textarea "https://app-eu1.hubspot.com/contacts/25600958/record/0-5/200695991513/"
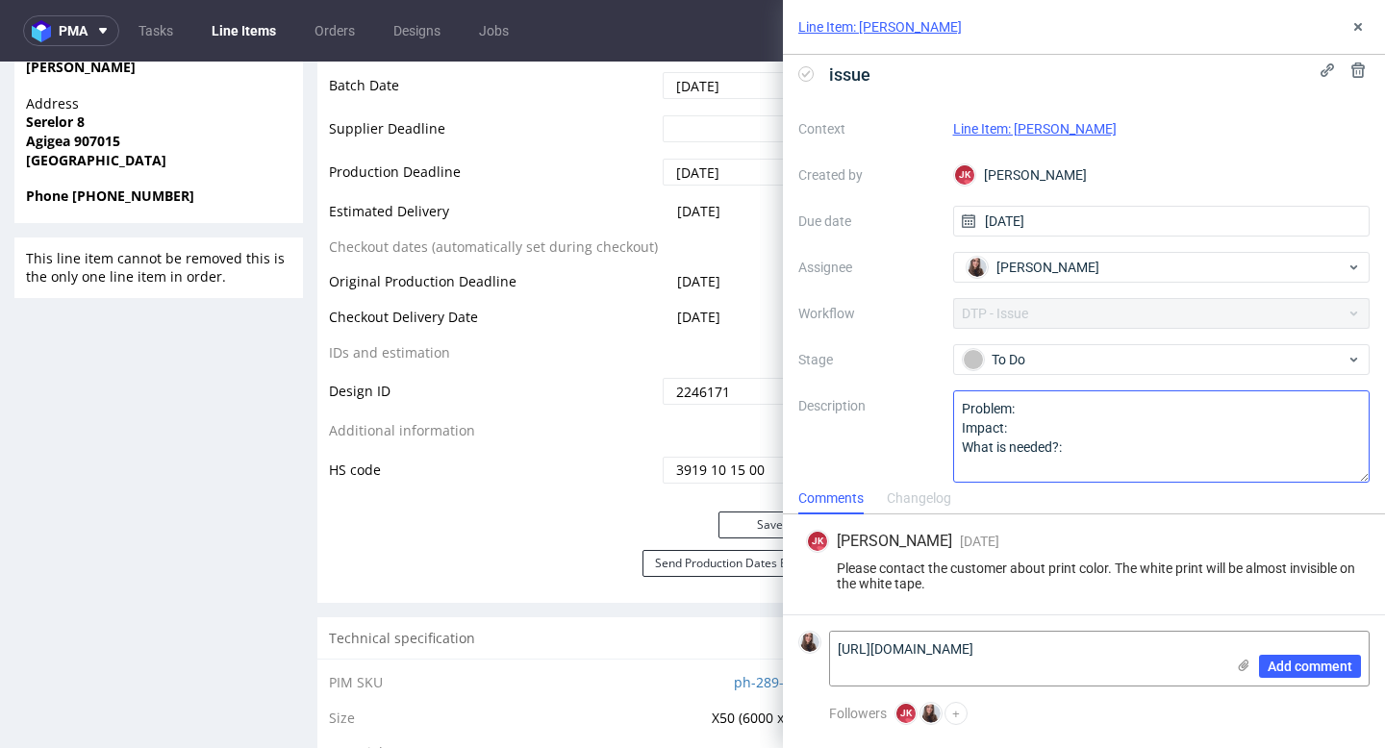
scroll to position [0, 0]
type textarea "https://app-eu1.hubspot.com/contacts/25600958/record/0-5/200695991513/"
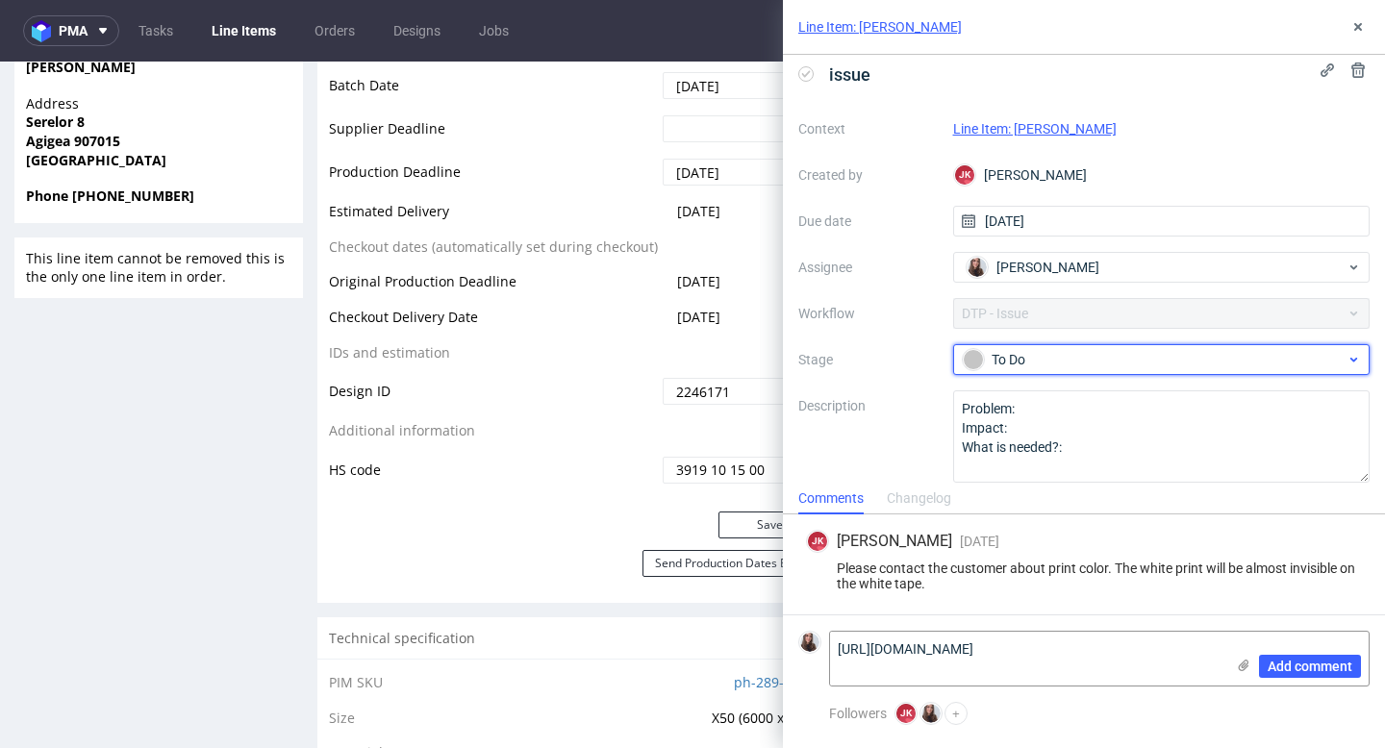
click at [1041, 349] on div "To Do" at bounding box center [1154, 359] width 383 height 21
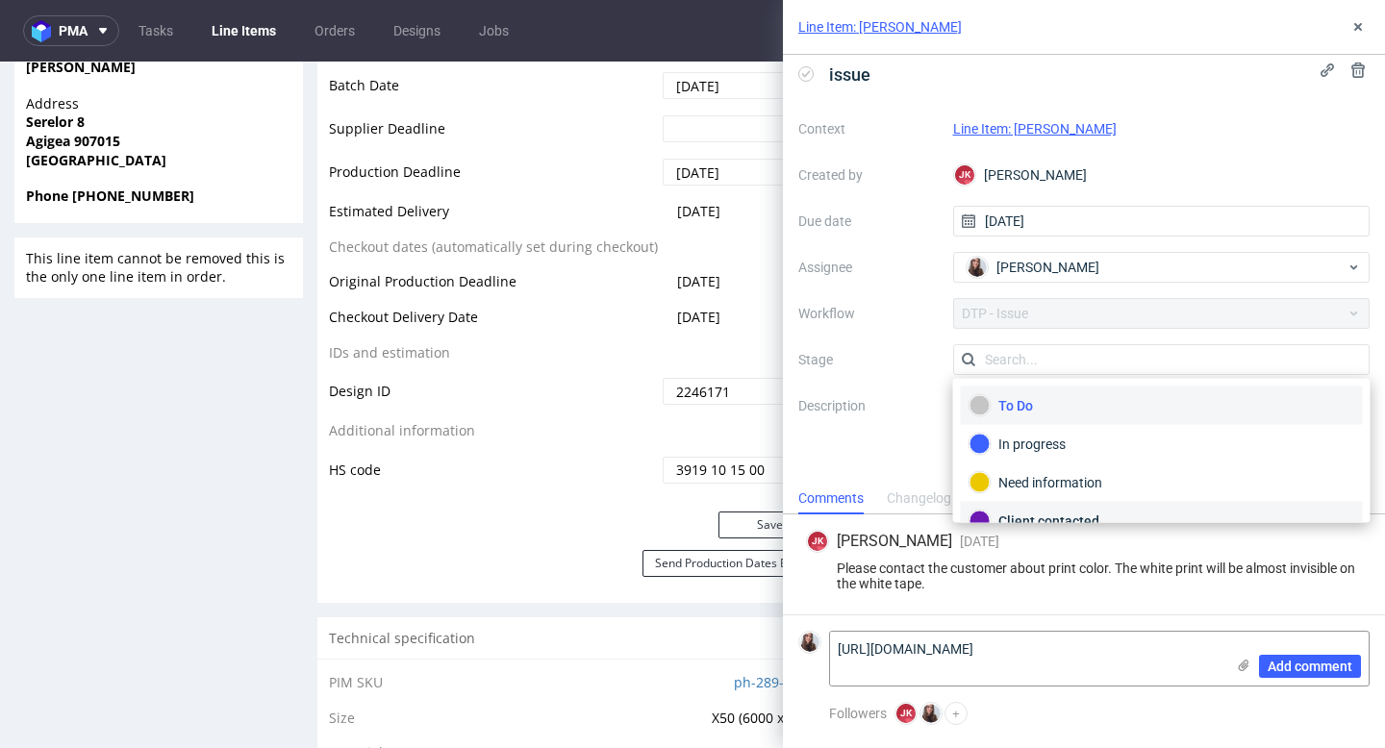
click at [1040, 503] on div "Client contacted" at bounding box center [1162, 521] width 402 height 38
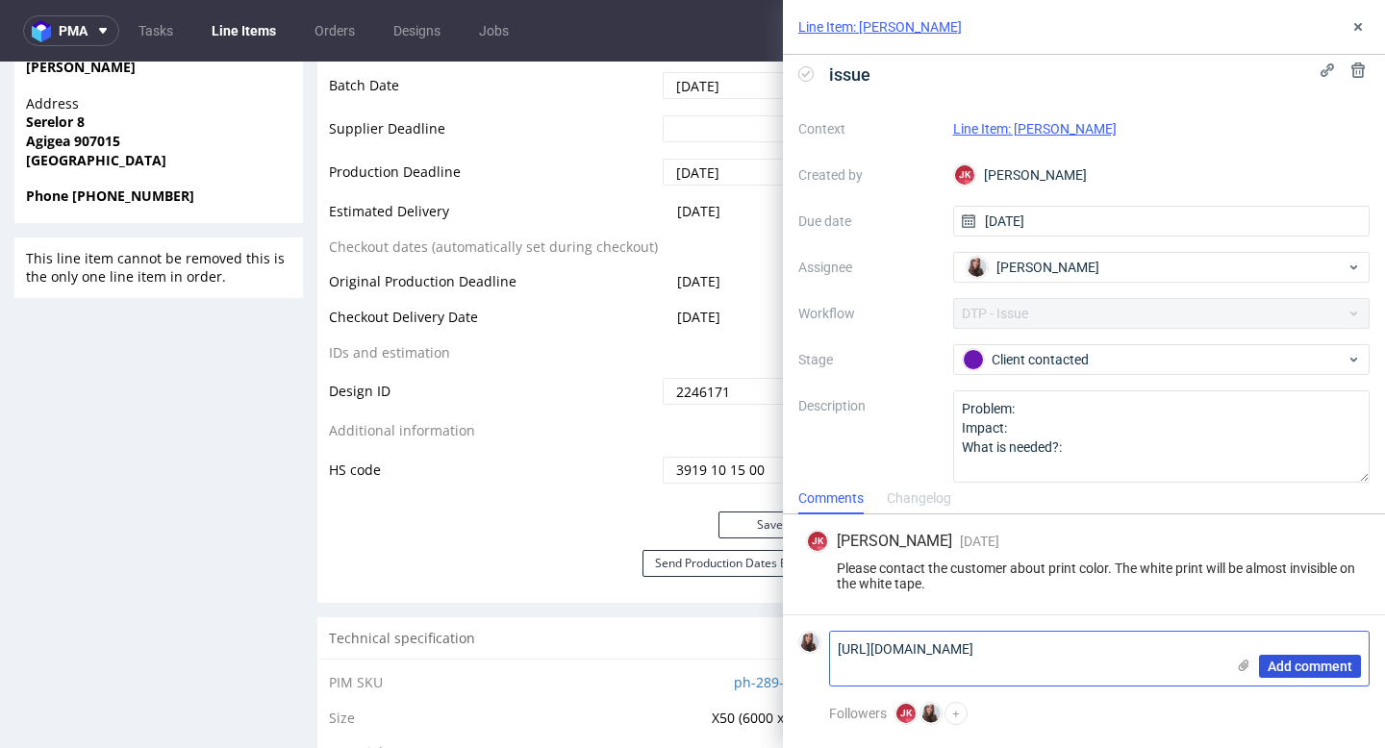
click at [1294, 667] on span "Add comment" at bounding box center [1309, 666] width 85 height 13
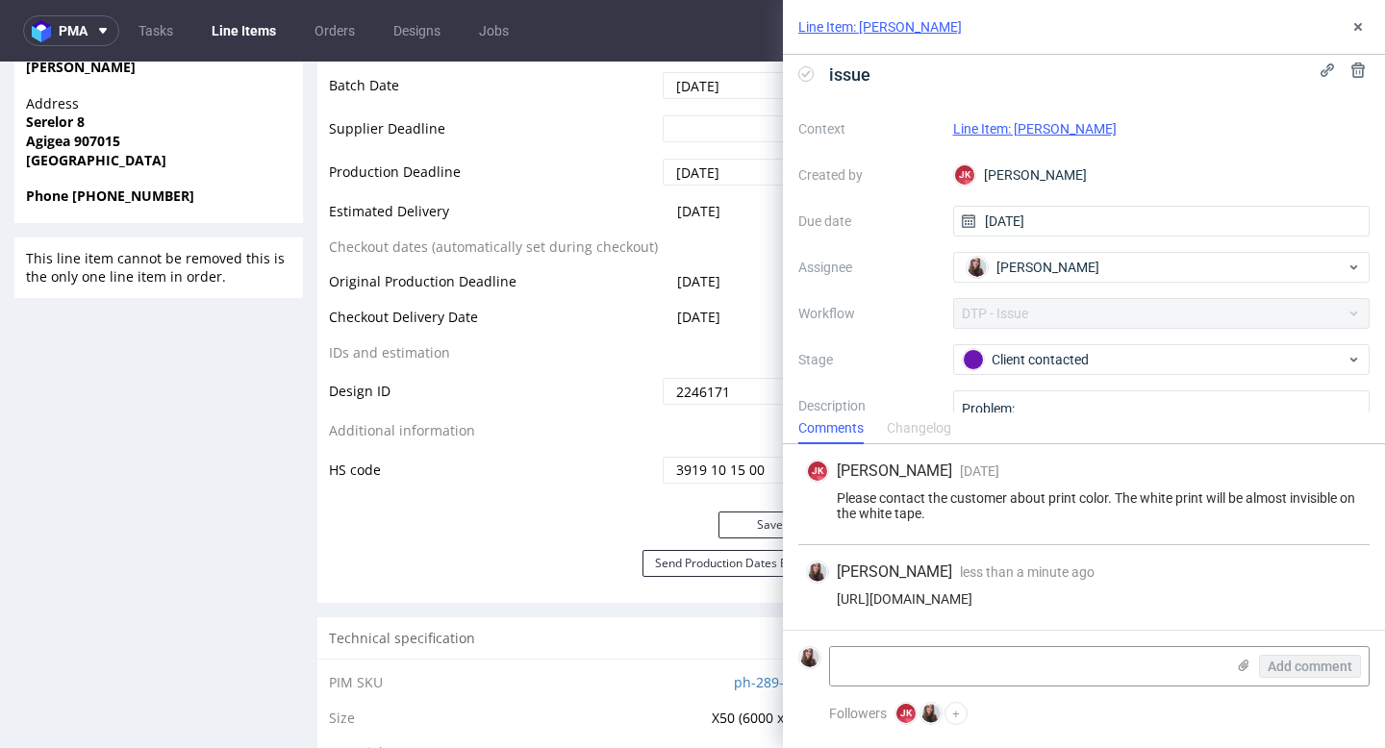
click at [580, 376] on td "Design ID" at bounding box center [493, 397] width 329 height 43
click at [1362, 21] on icon at bounding box center [1357, 26] width 15 height 15
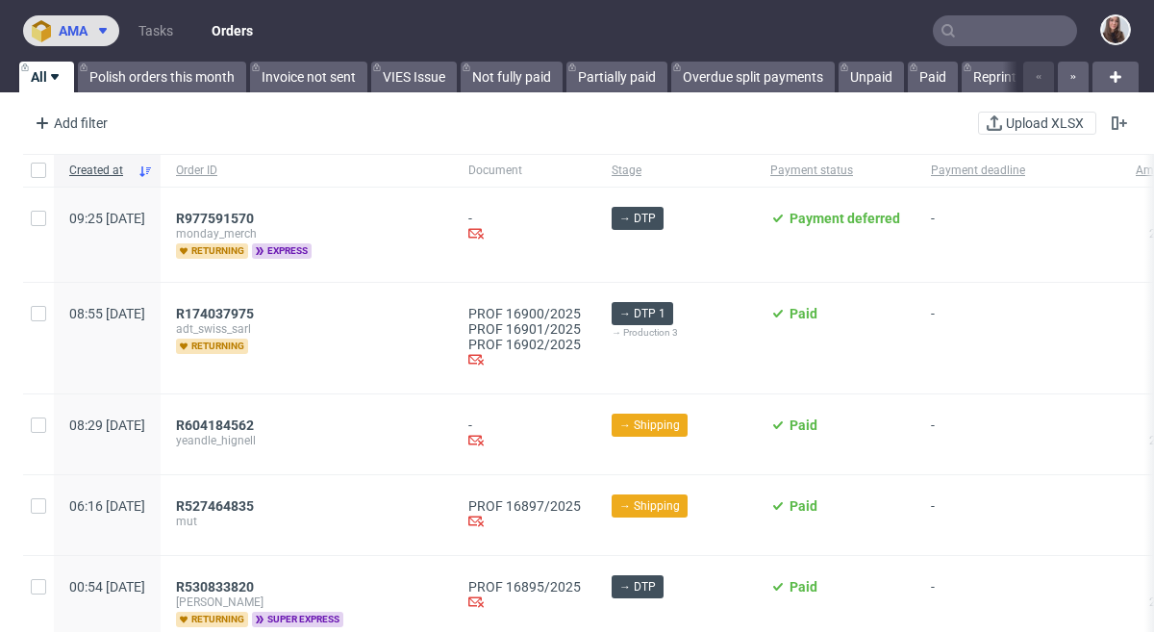
click at [88, 35] on span "ama" at bounding box center [73, 30] width 29 height 13
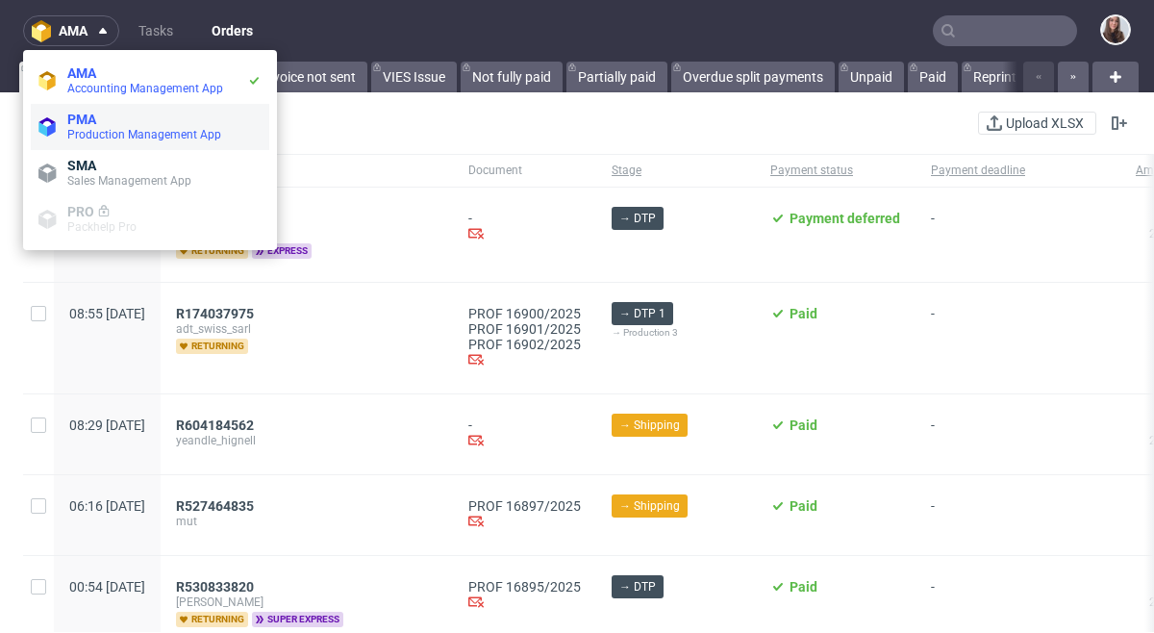
click at [89, 110] on li "PMA Production Management App" at bounding box center [150, 127] width 238 height 46
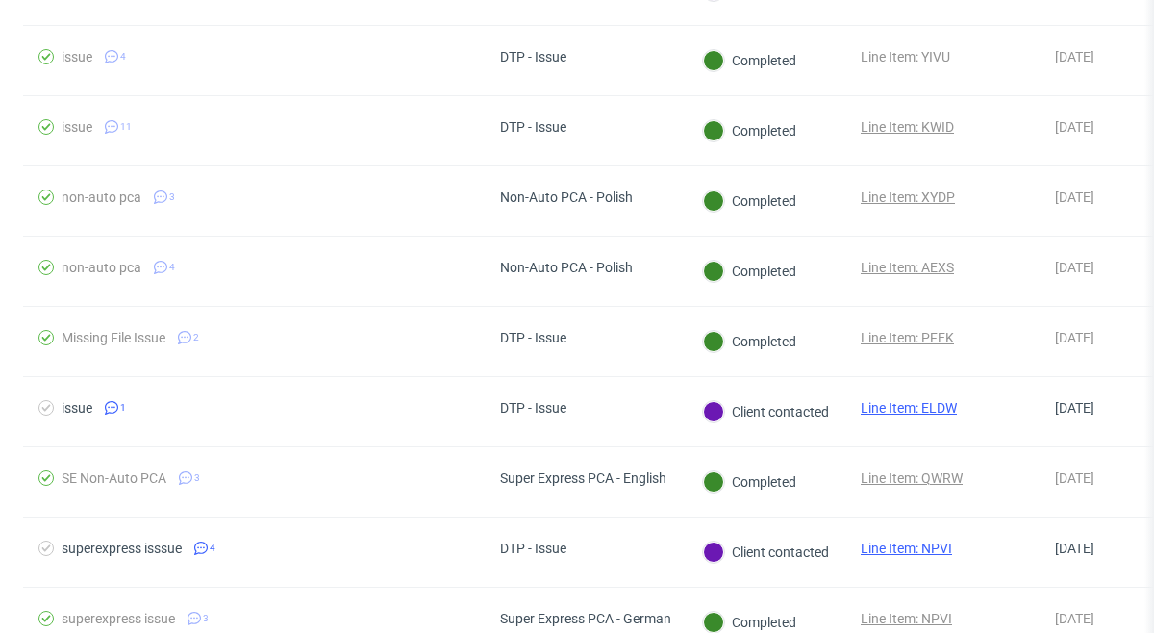
scroll to position [459, 0]
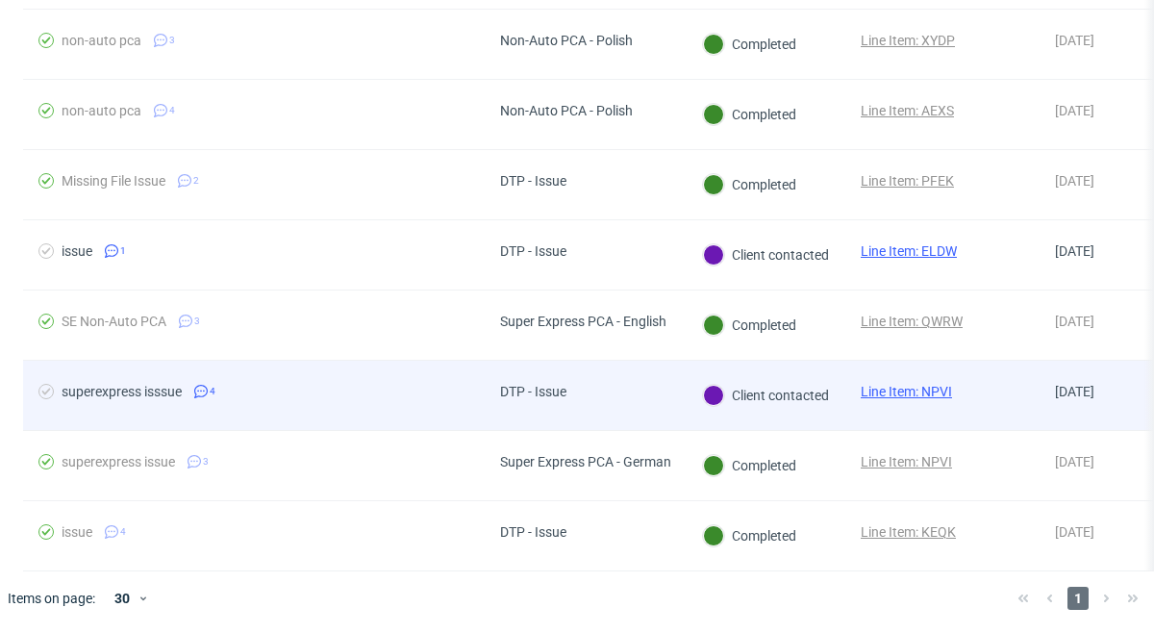
click at [908, 392] on link "Line Item: NPVI" at bounding box center [906, 391] width 91 height 15
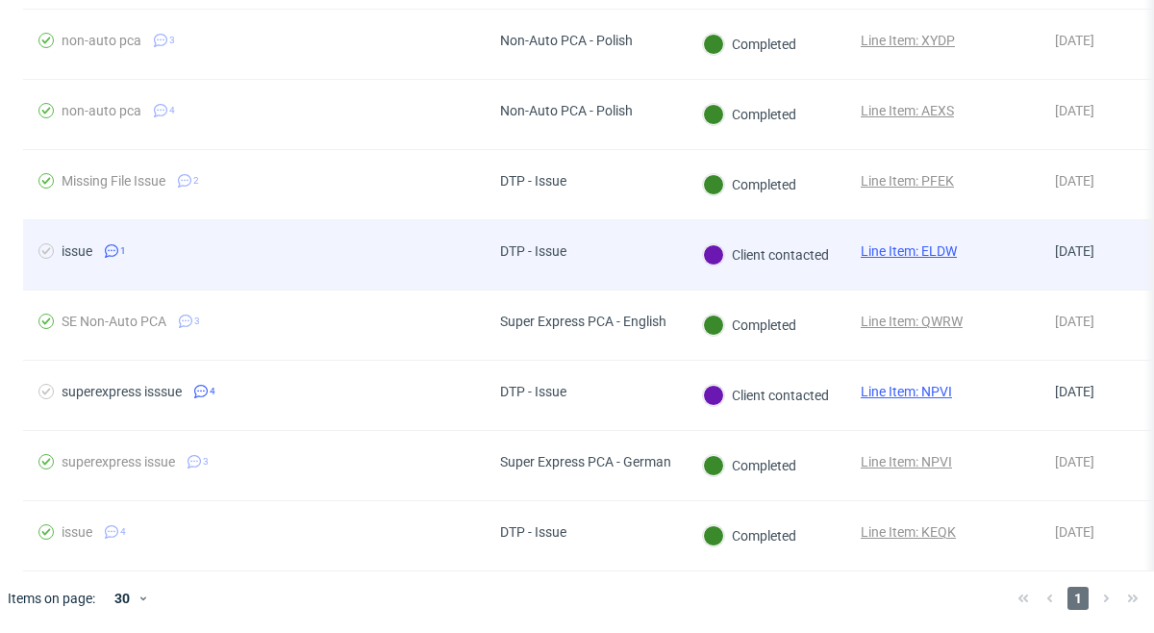
click at [894, 247] on link "Line Item: ELDW" at bounding box center [909, 250] width 96 height 15
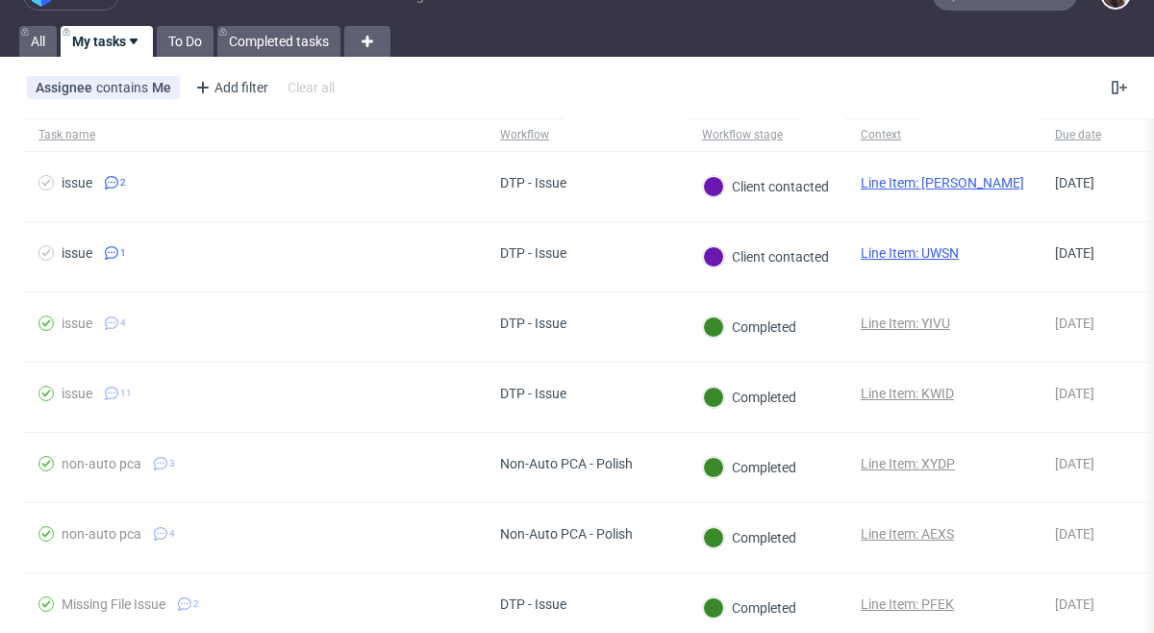
scroll to position [23, 0]
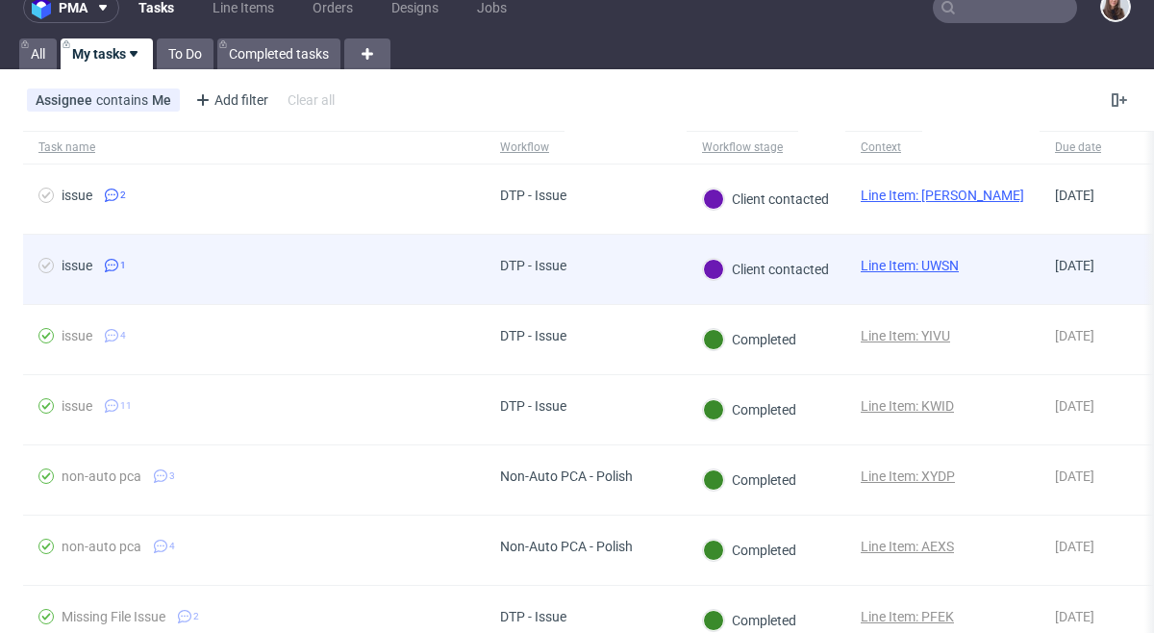
click at [895, 264] on link "Line Item: UWSN" at bounding box center [910, 265] width 98 height 15
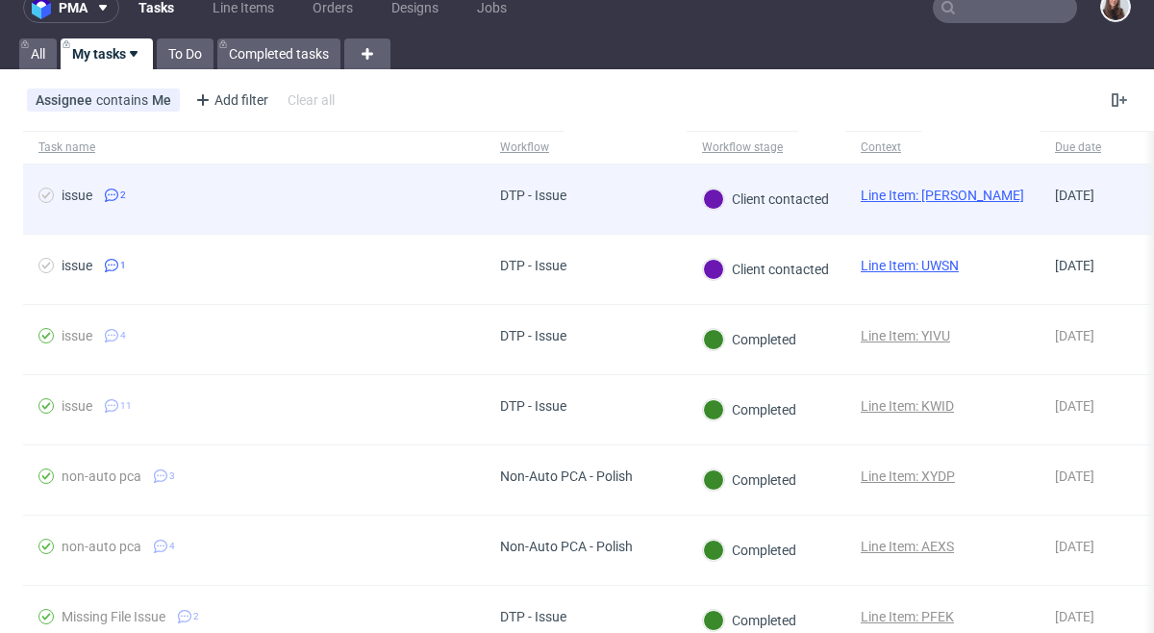
click at [942, 198] on link "Line Item: [PERSON_NAME]" at bounding box center [942, 195] width 163 height 15
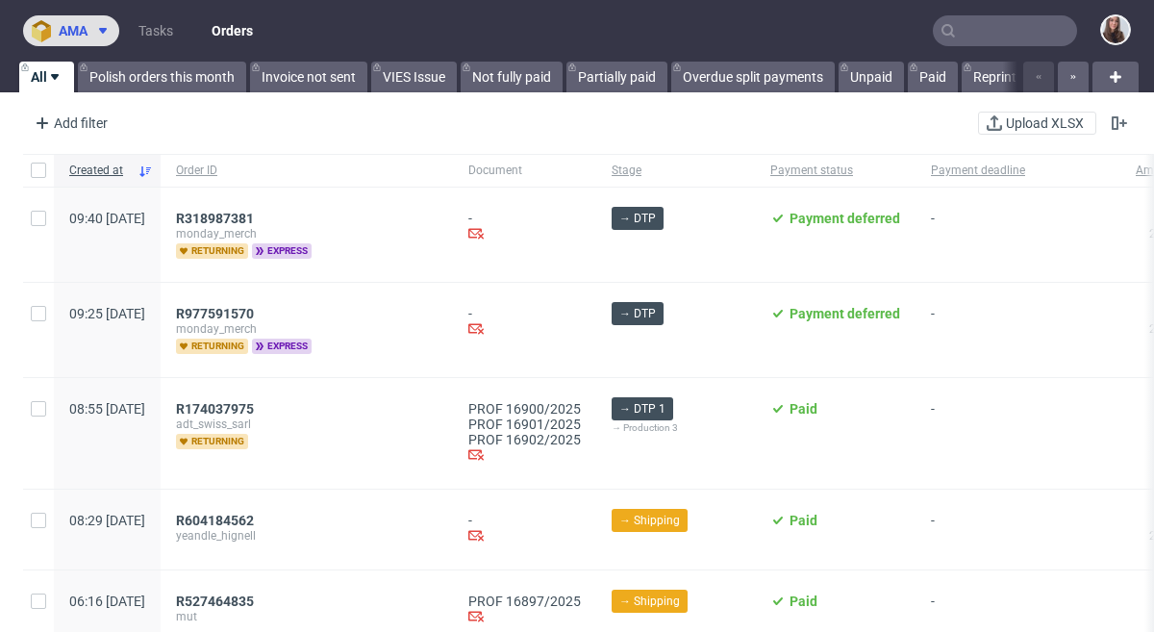
click at [76, 34] on span "ama" at bounding box center [73, 30] width 29 height 13
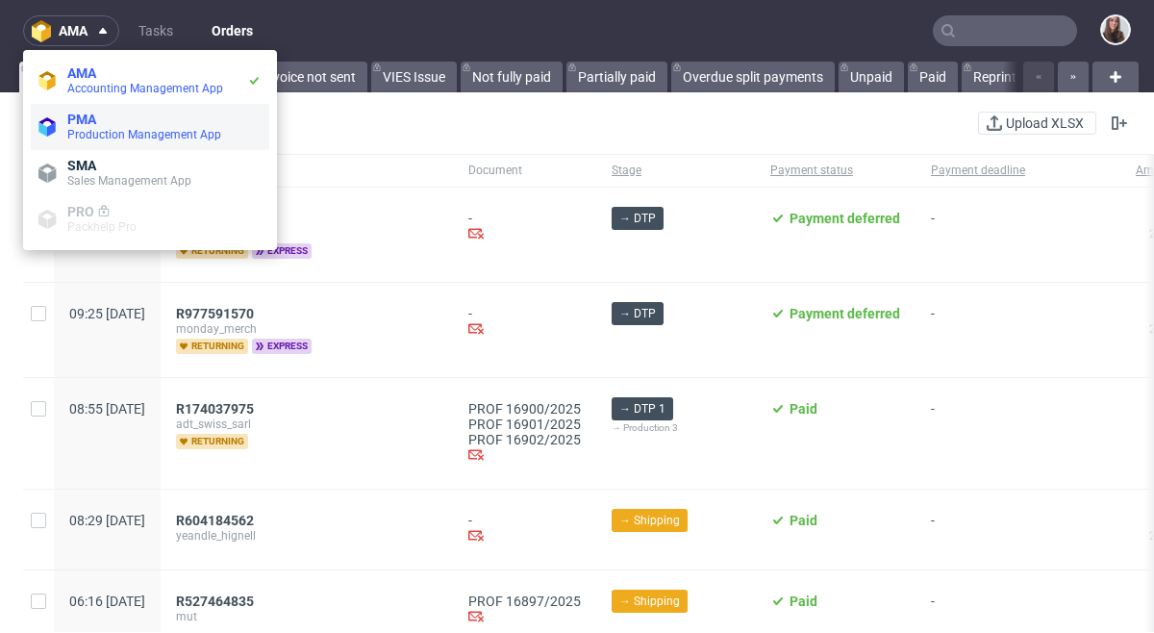
click at [90, 124] on span "PMA" at bounding box center [81, 119] width 29 height 15
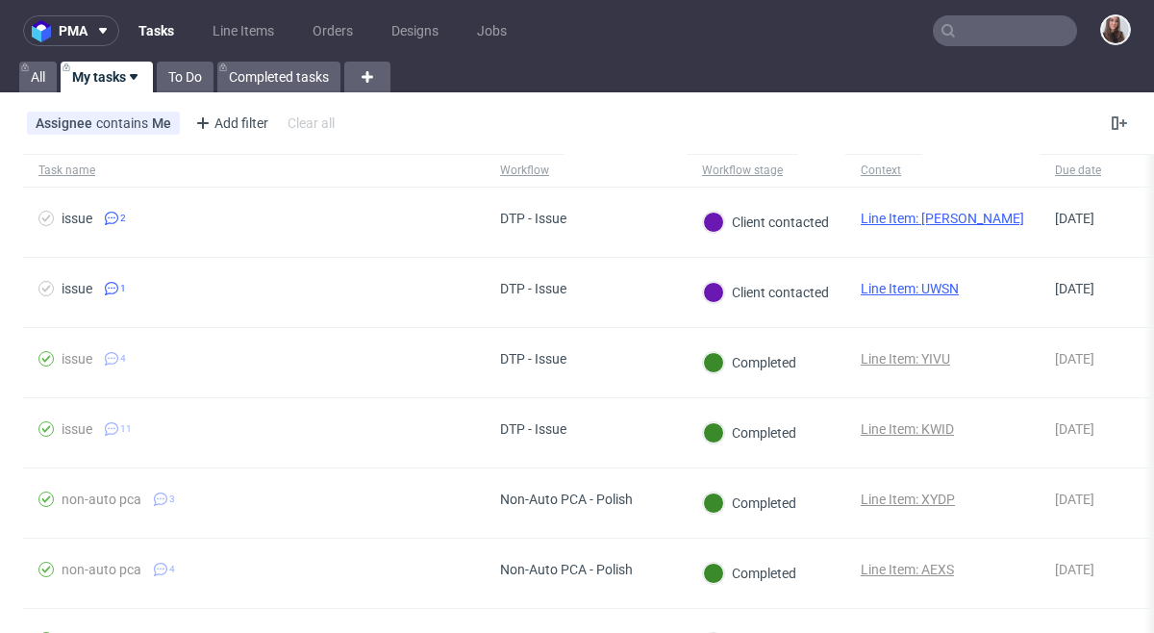
click at [174, 29] on link "Tasks" at bounding box center [156, 30] width 59 height 31
click at [992, 29] on input "text" at bounding box center [1005, 30] width 144 height 31
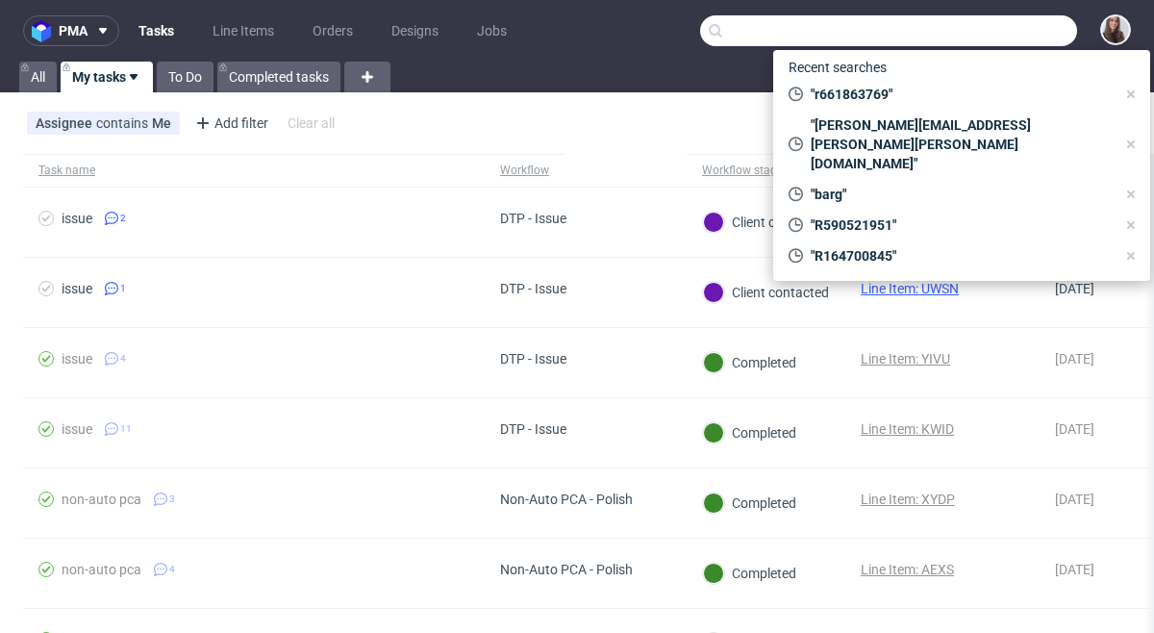
paste input "R700526939"
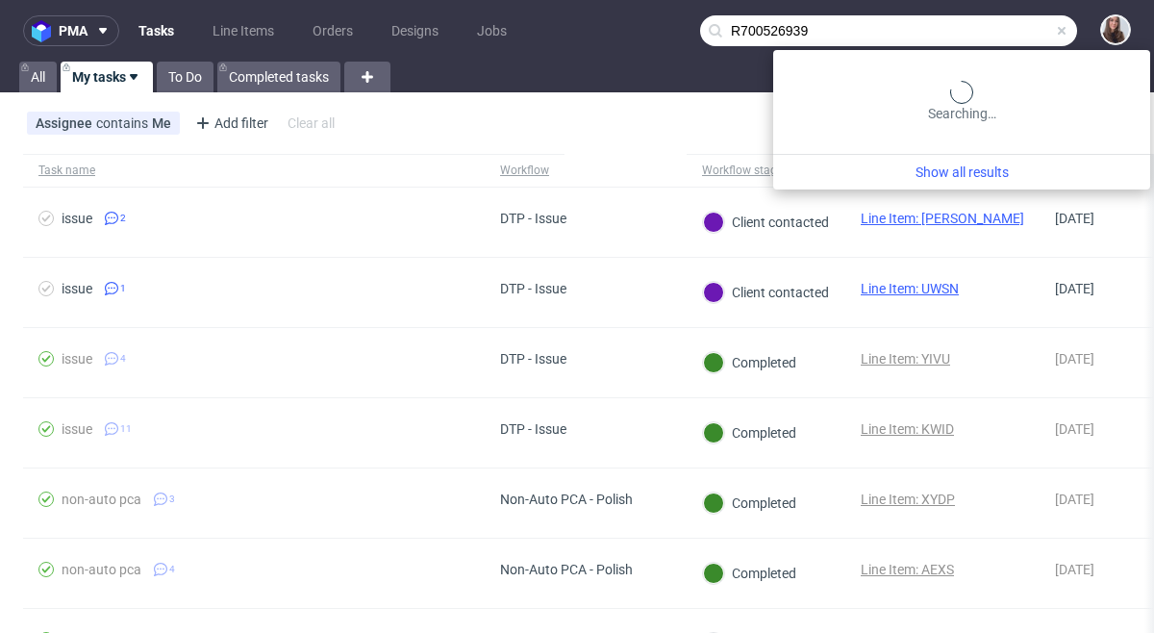
type input "R700526939"
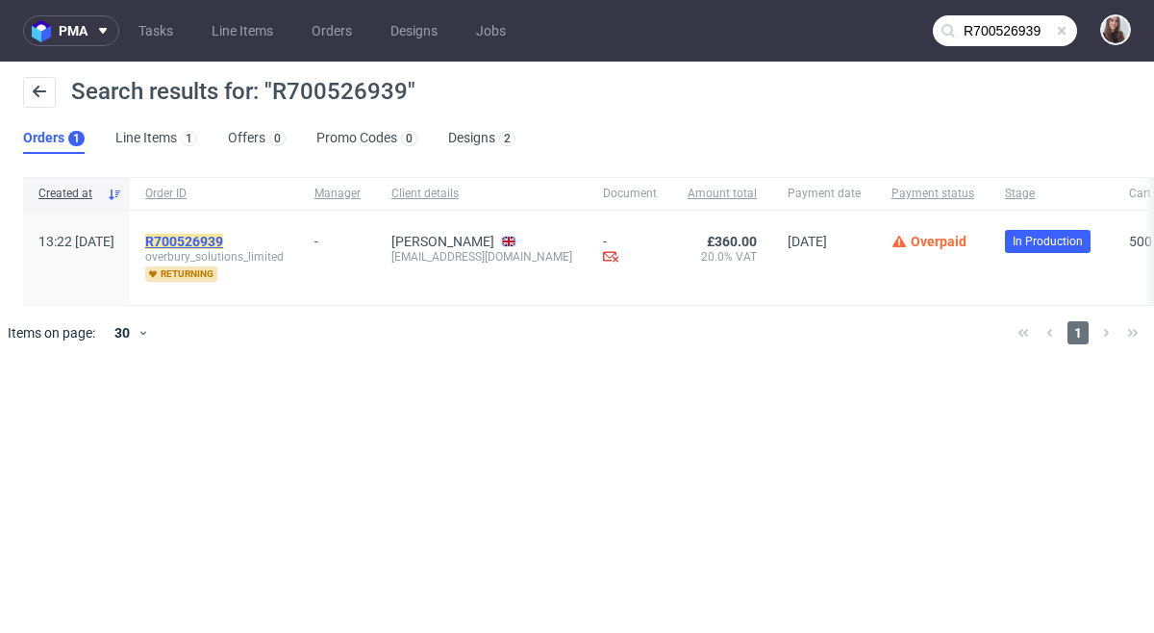
click at [223, 238] on mark "R700526939" at bounding box center [184, 241] width 78 height 15
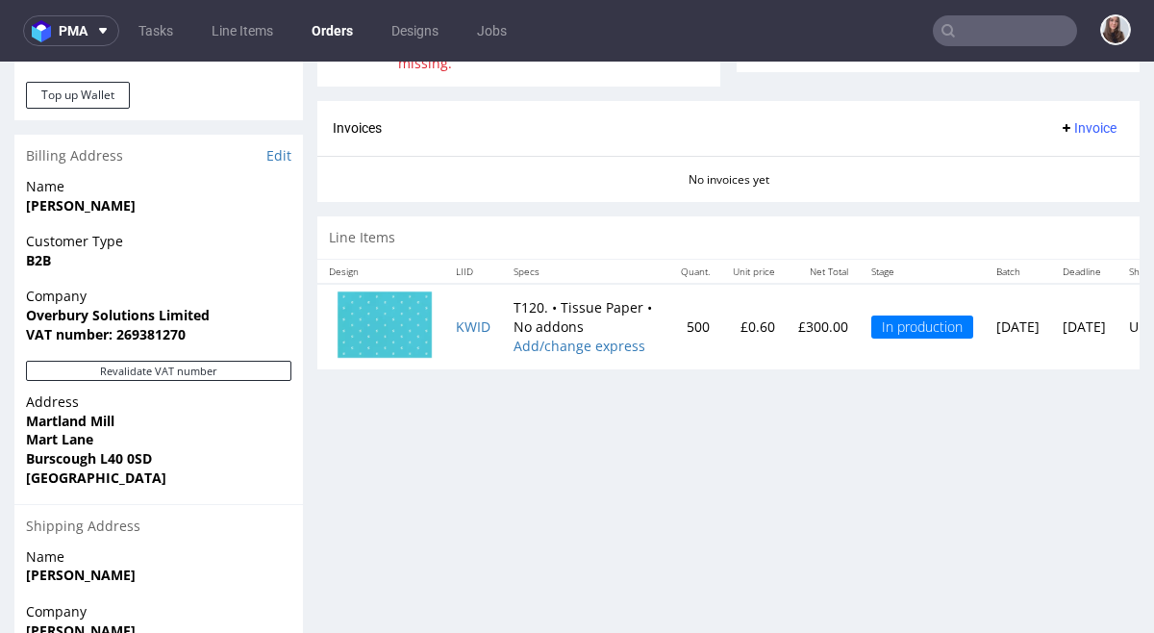
scroll to position [799, 0]
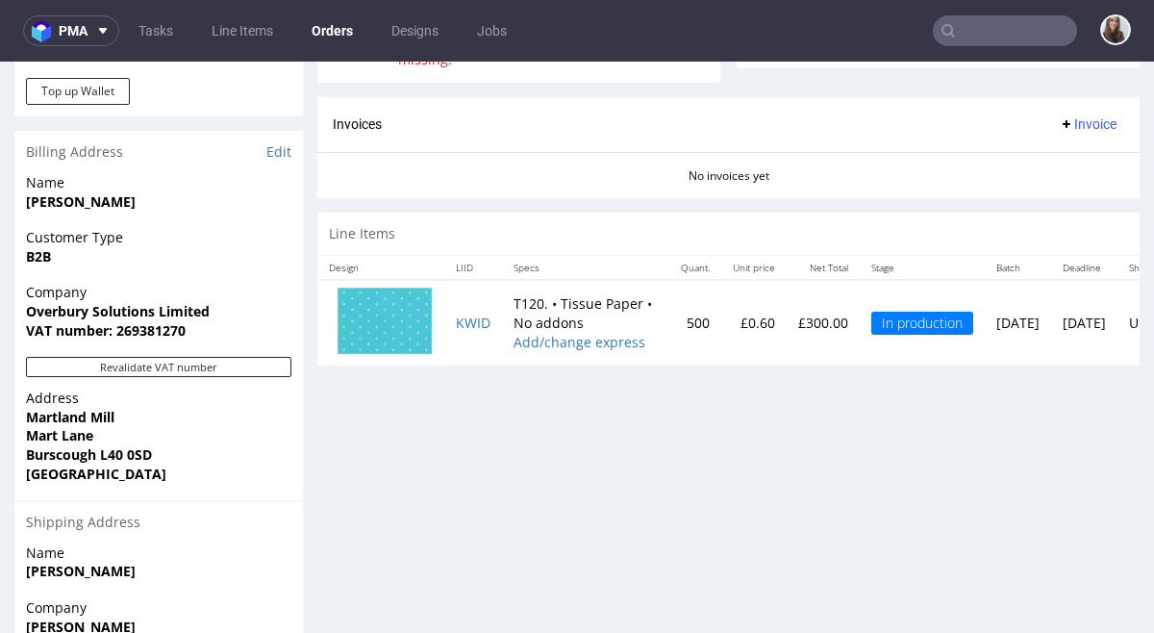
click at [685, 352] on td "500" at bounding box center [695, 323] width 52 height 86
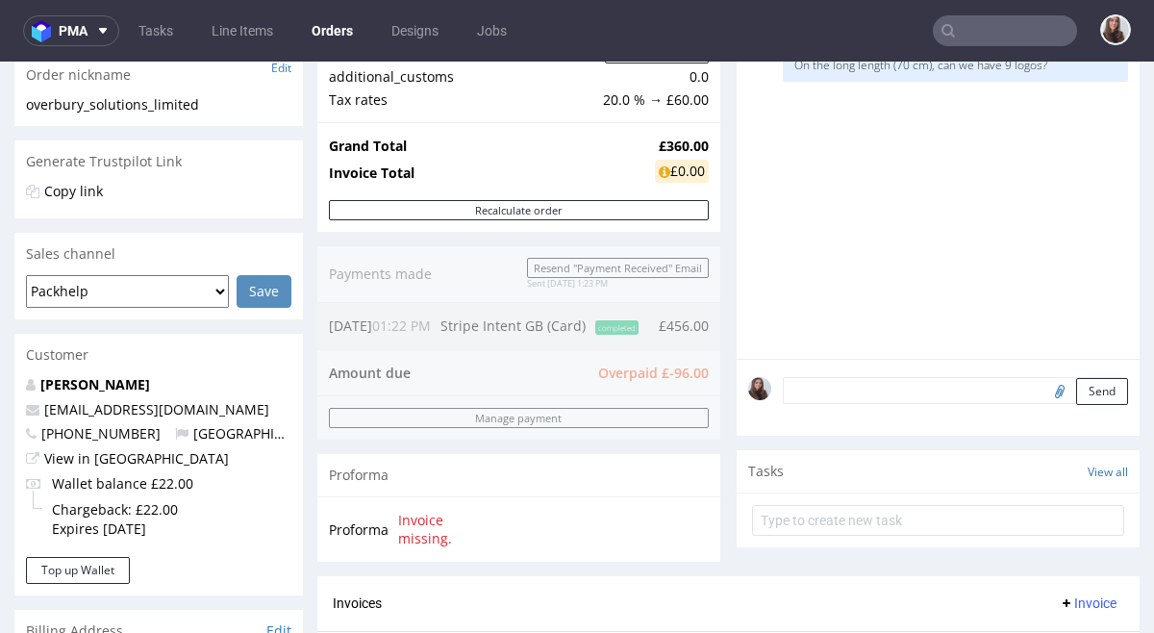
scroll to position [0, 0]
